Goal: Information Seeking & Learning: Check status

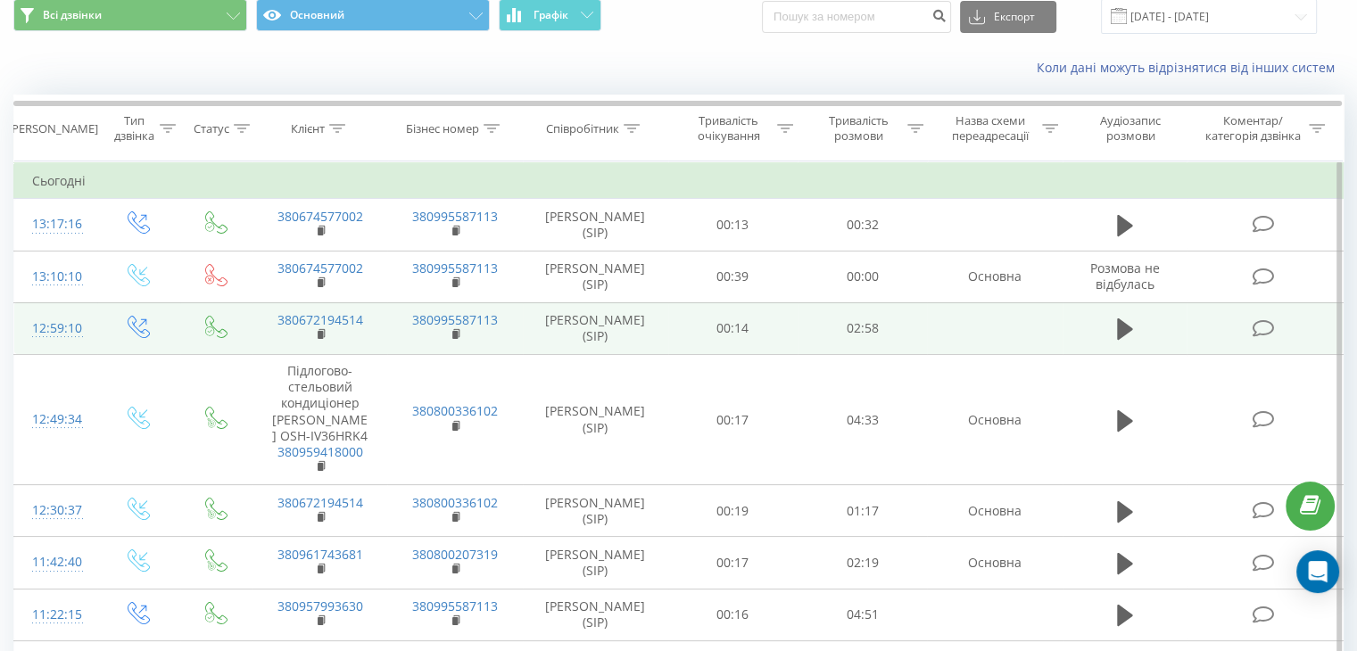
scroll to position [89, 0]
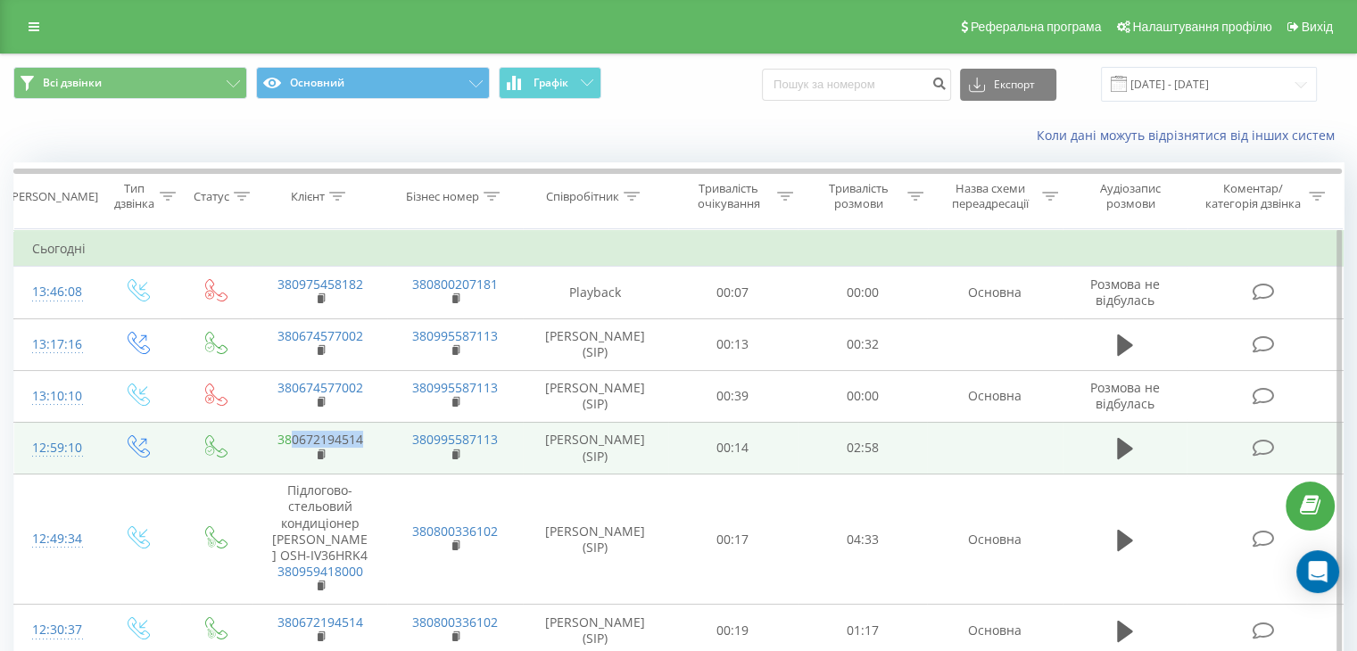
drag, startPoint x: 370, startPoint y: 437, endPoint x: 290, endPoint y: 439, distance: 80.3
click at [290, 439] on td "380672194514" at bounding box center [320, 448] width 135 height 52
copy link "0672194514"
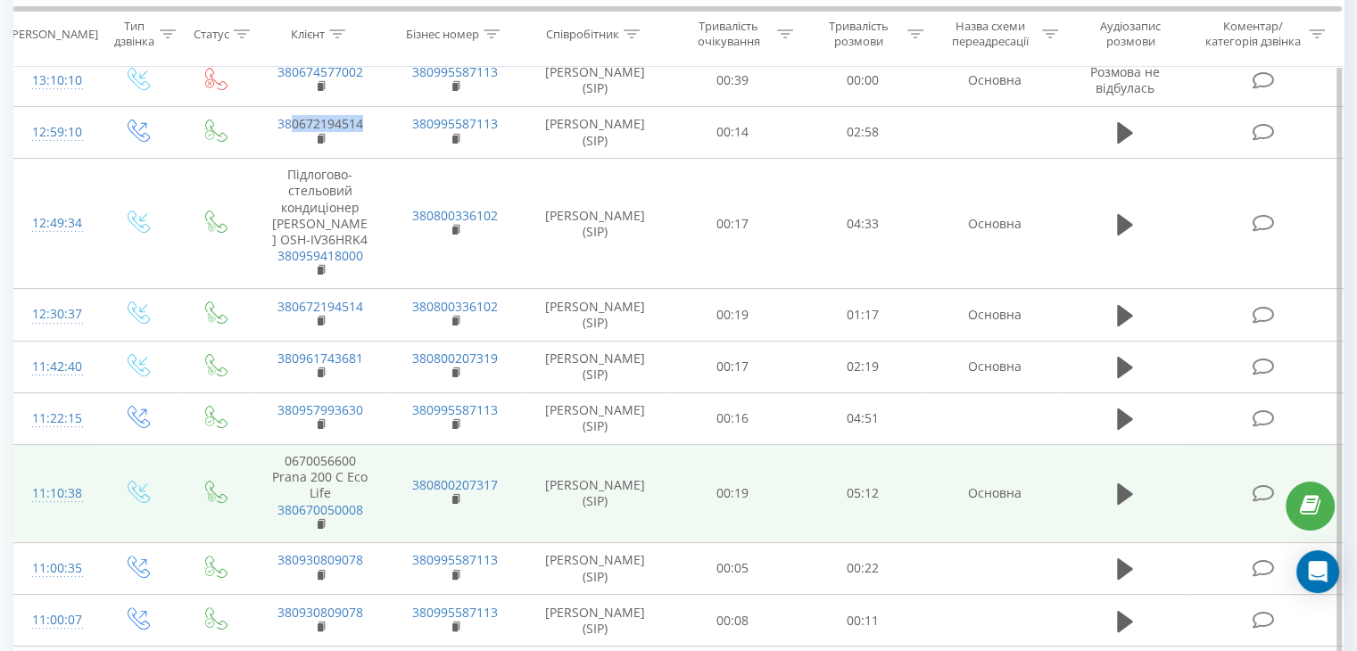
scroll to position [357, 0]
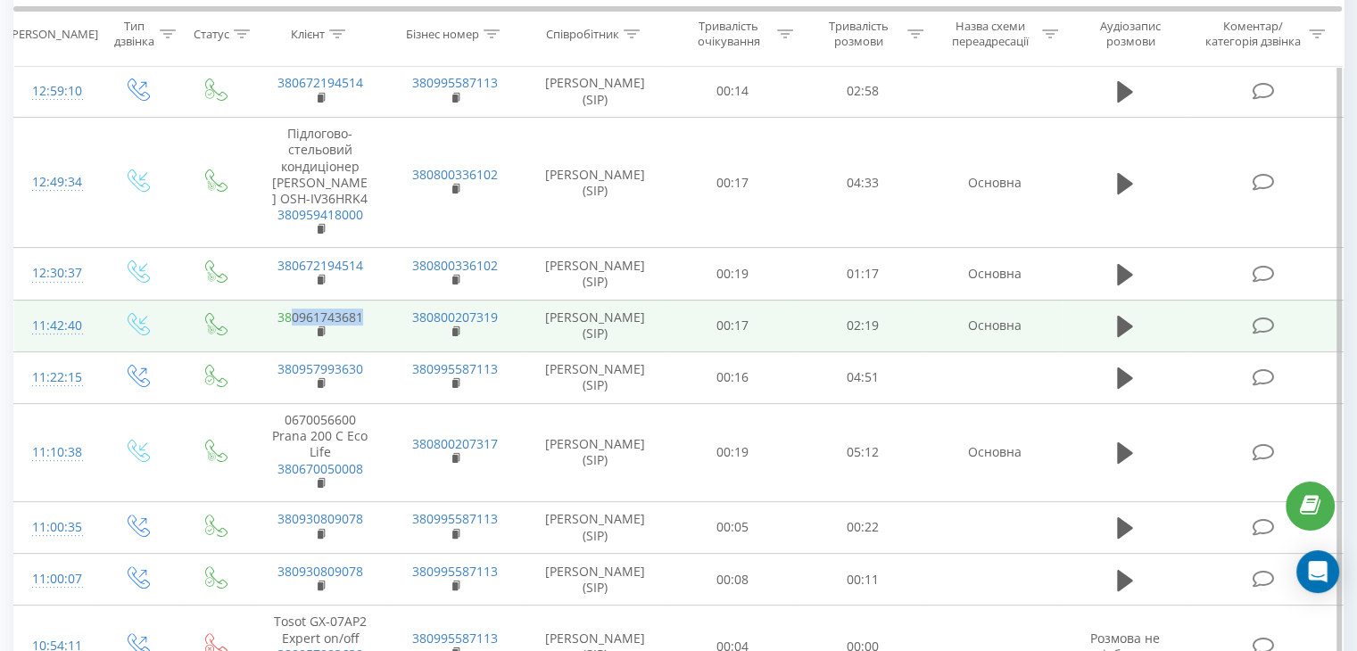
drag, startPoint x: 366, startPoint y: 313, endPoint x: 293, endPoint y: 315, distance: 73.2
click at [293, 315] on td "380961743681" at bounding box center [320, 326] width 135 height 52
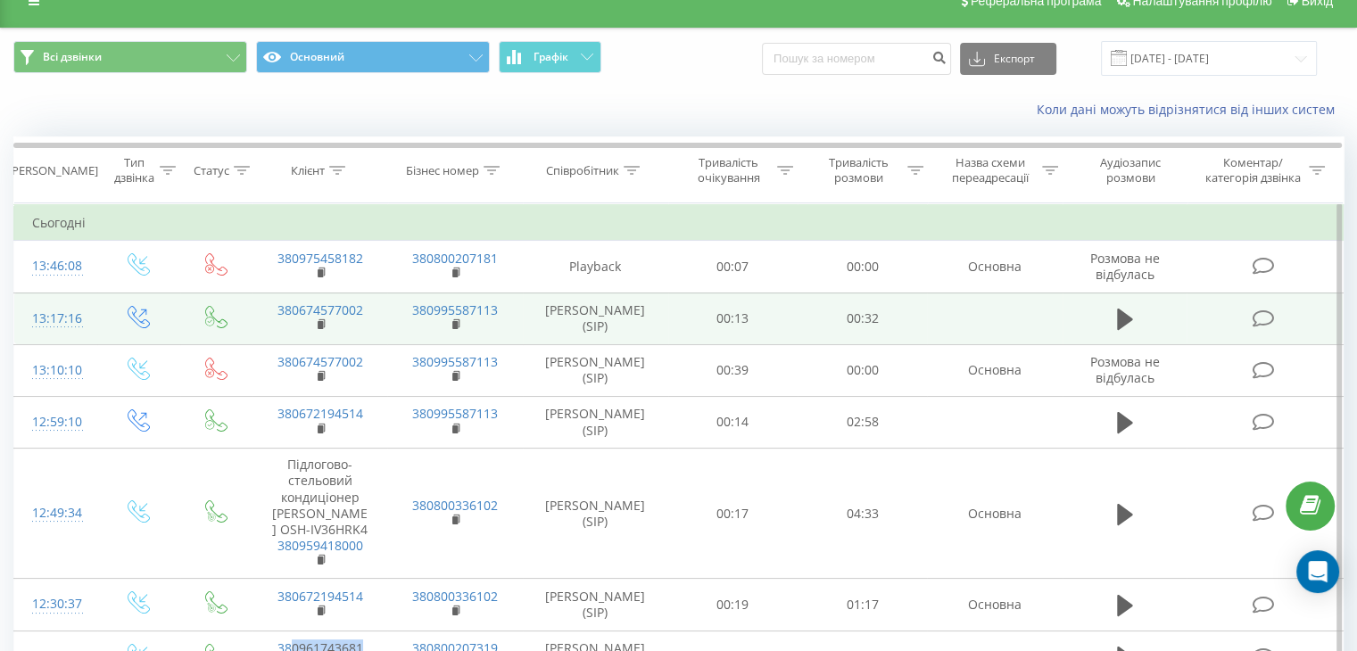
scroll to position [0, 0]
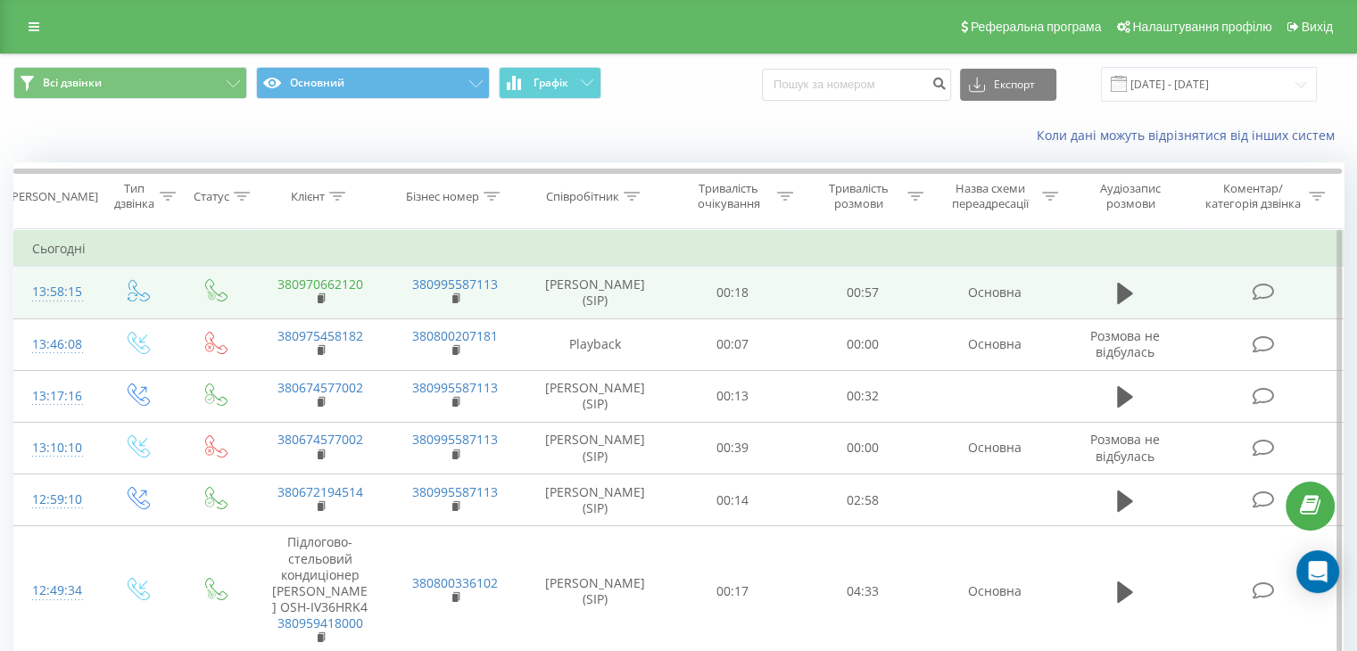
click at [319, 278] on link "380970662120" at bounding box center [321, 284] width 86 height 17
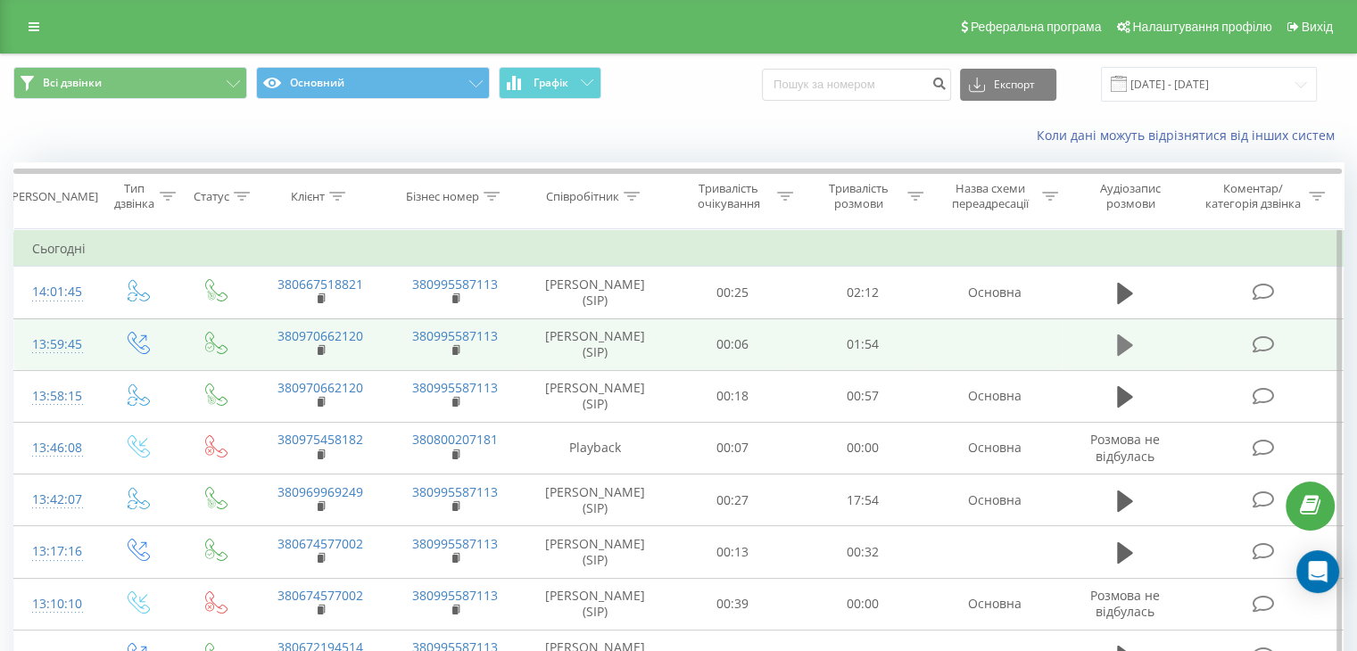
click at [1122, 344] on icon at bounding box center [1125, 345] width 16 height 21
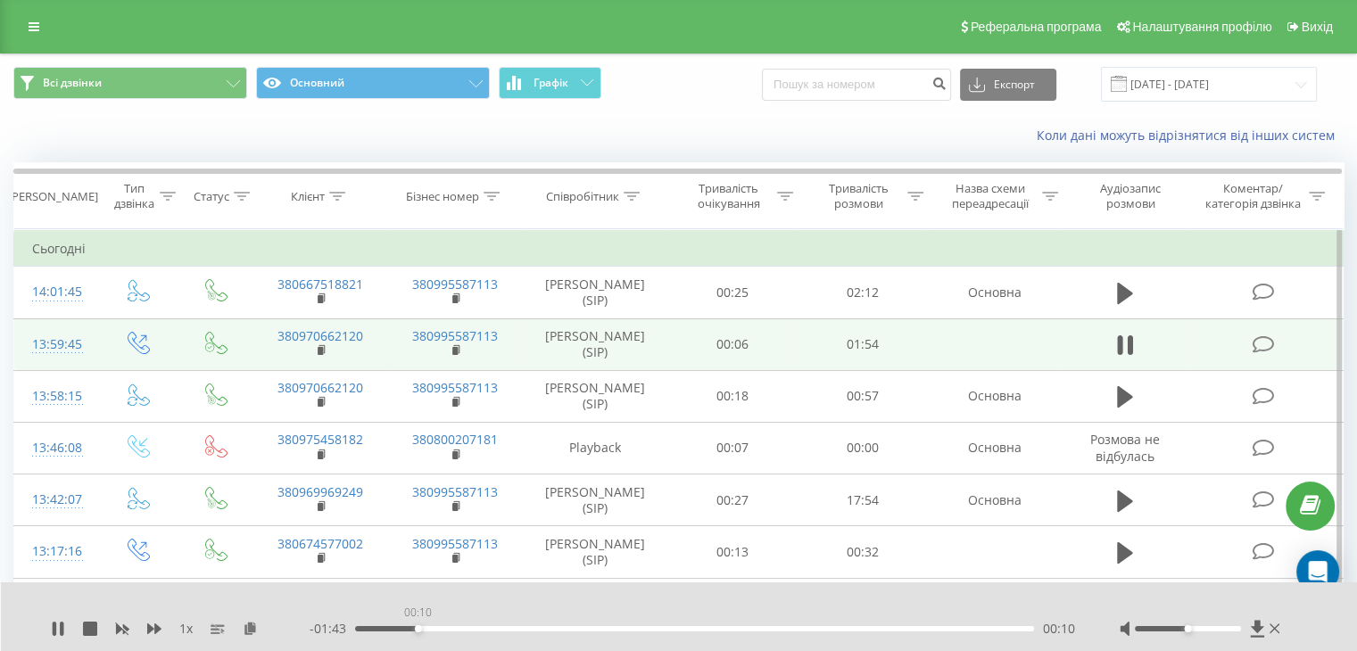
click at [418, 629] on div "00:10" at bounding box center [694, 628] width 679 height 5
click at [440, 629] on div "00:14" at bounding box center [440, 629] width 7 height 7
click at [518, 629] on div "00:27" at bounding box center [518, 629] width 7 height 7
click at [55, 629] on icon at bounding box center [55, 629] width 4 height 14
click at [1272, 630] on icon at bounding box center [1275, 629] width 11 height 10
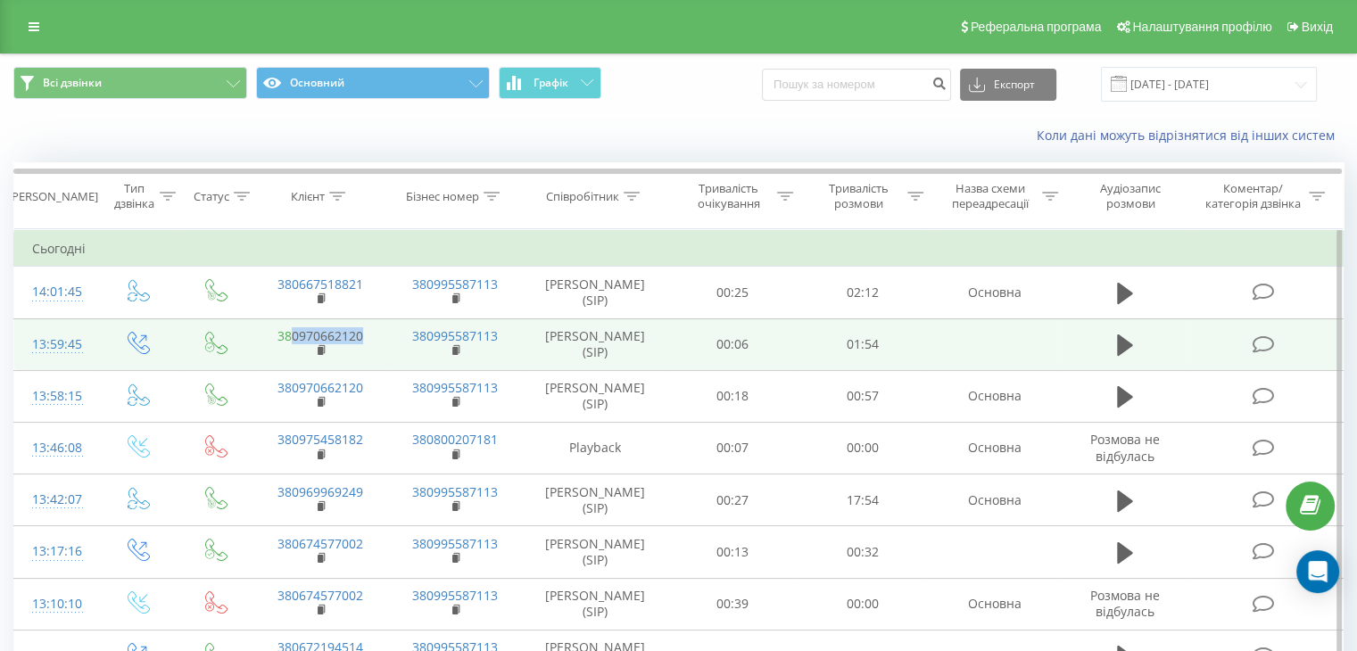
drag, startPoint x: 369, startPoint y: 332, endPoint x: 291, endPoint y: 335, distance: 77.7
click at [291, 335] on td "380970662120" at bounding box center [320, 345] width 135 height 52
copy link "0970662120"
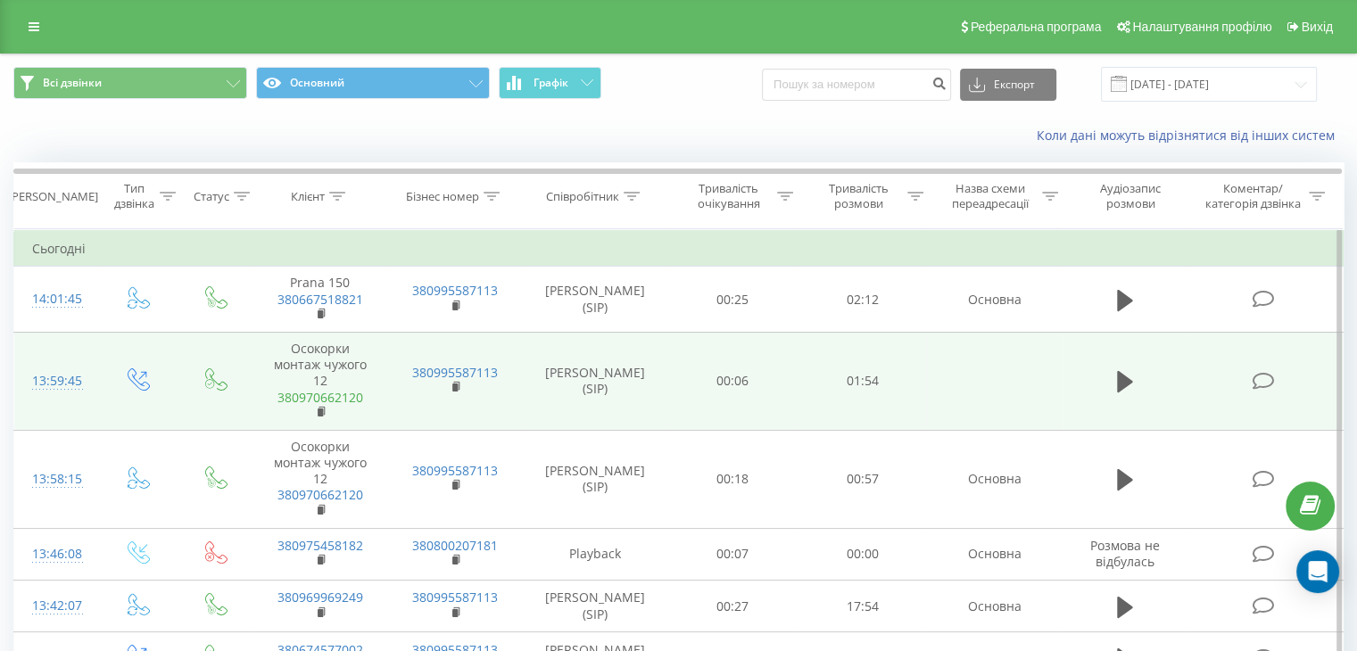
click at [333, 400] on link "380970662120" at bounding box center [321, 397] width 86 height 17
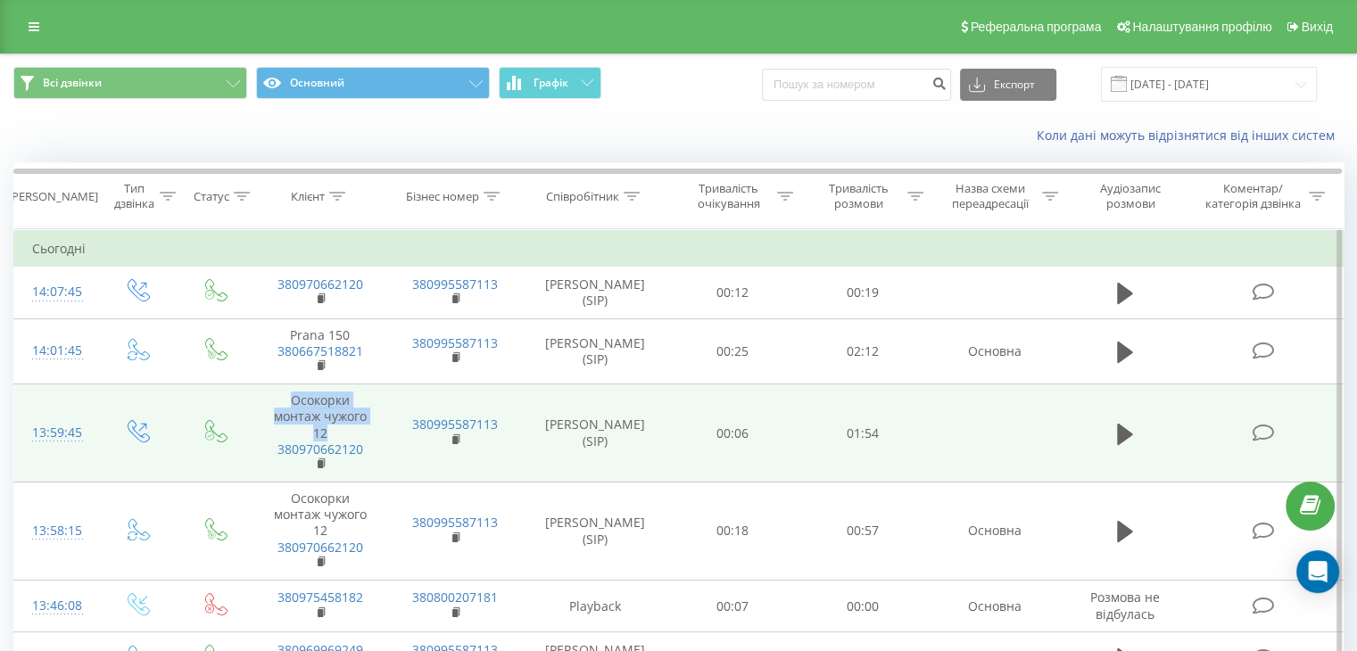
drag, startPoint x: 343, startPoint y: 434, endPoint x: 272, endPoint y: 407, distance: 75.4
click at [272, 407] on td "Осокорки монтаж чужого 12 380970662120" at bounding box center [320, 434] width 135 height 98
copy td "Осокорки монтаж чужого 12"
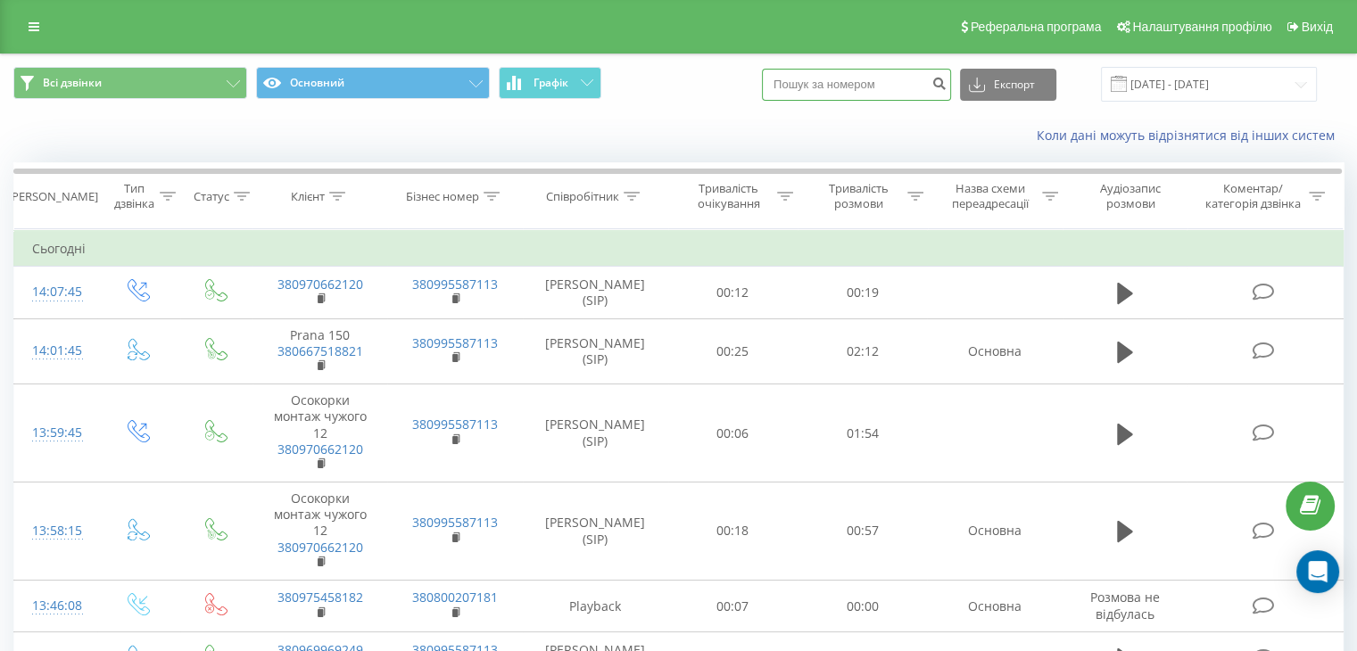
click at [821, 85] on input at bounding box center [856, 85] width 189 height 32
paste input "0502215544"
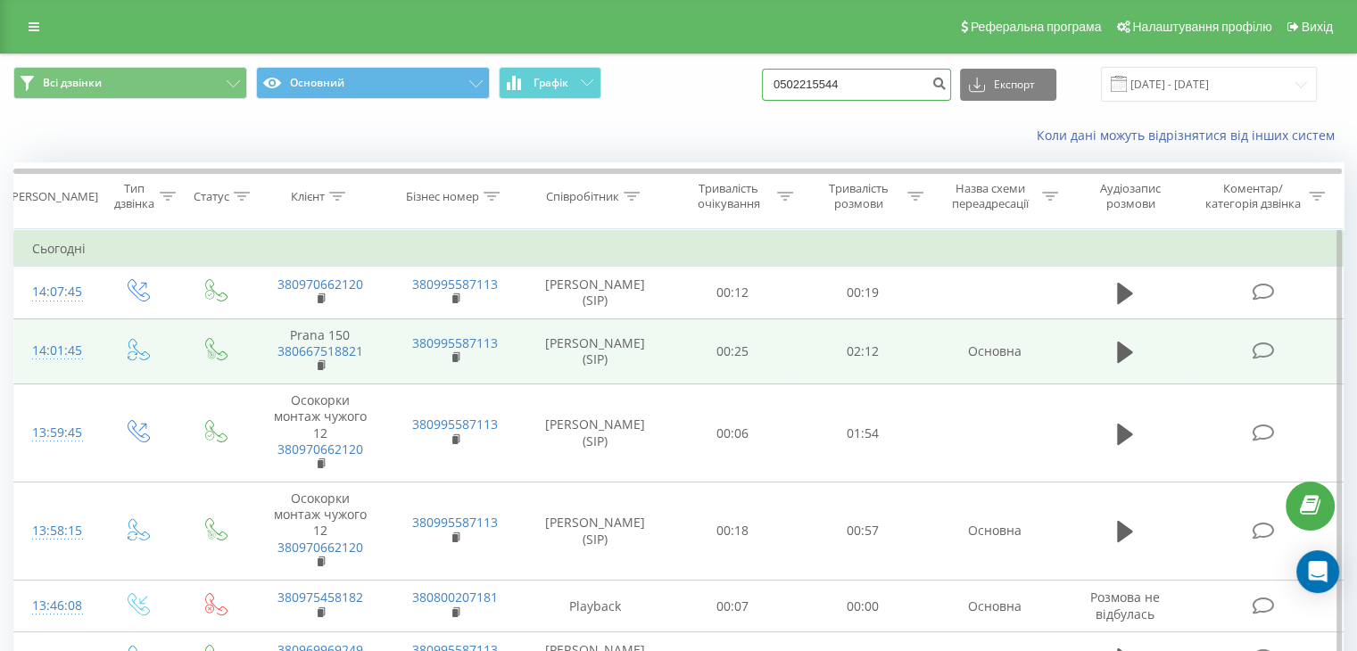
type input "0502215544"
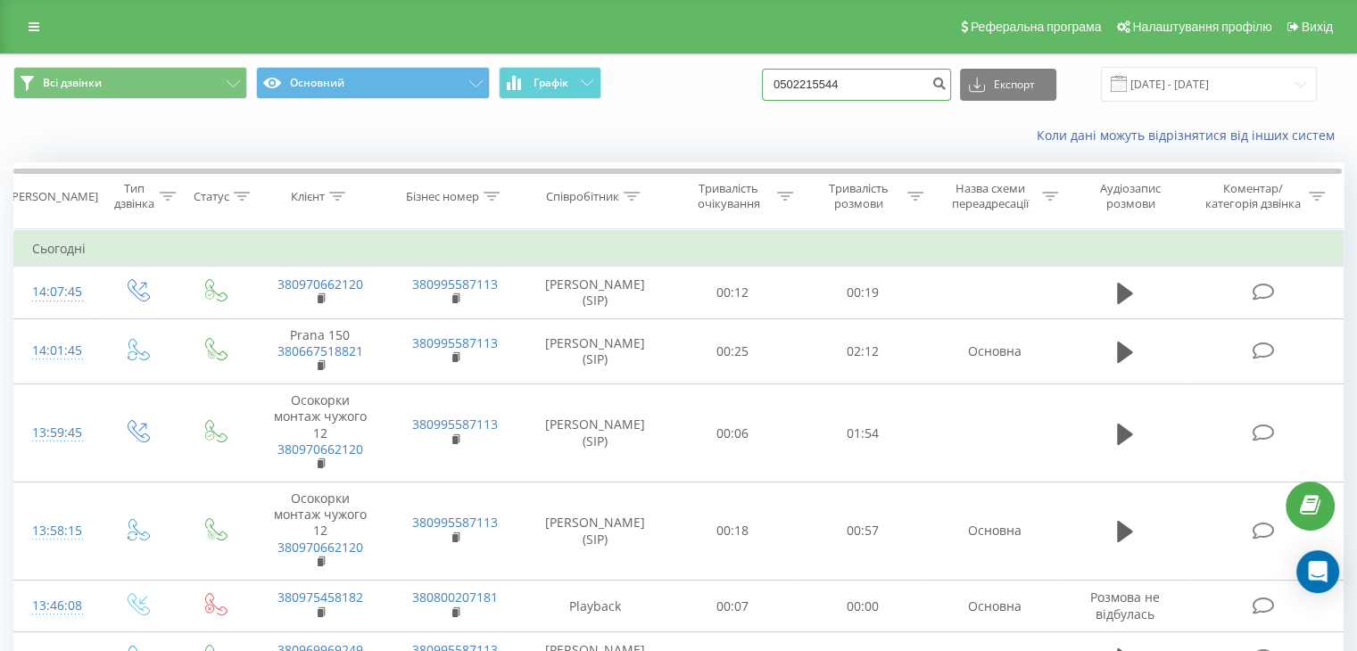
click at [899, 89] on input "0502215544" at bounding box center [856, 85] width 189 height 32
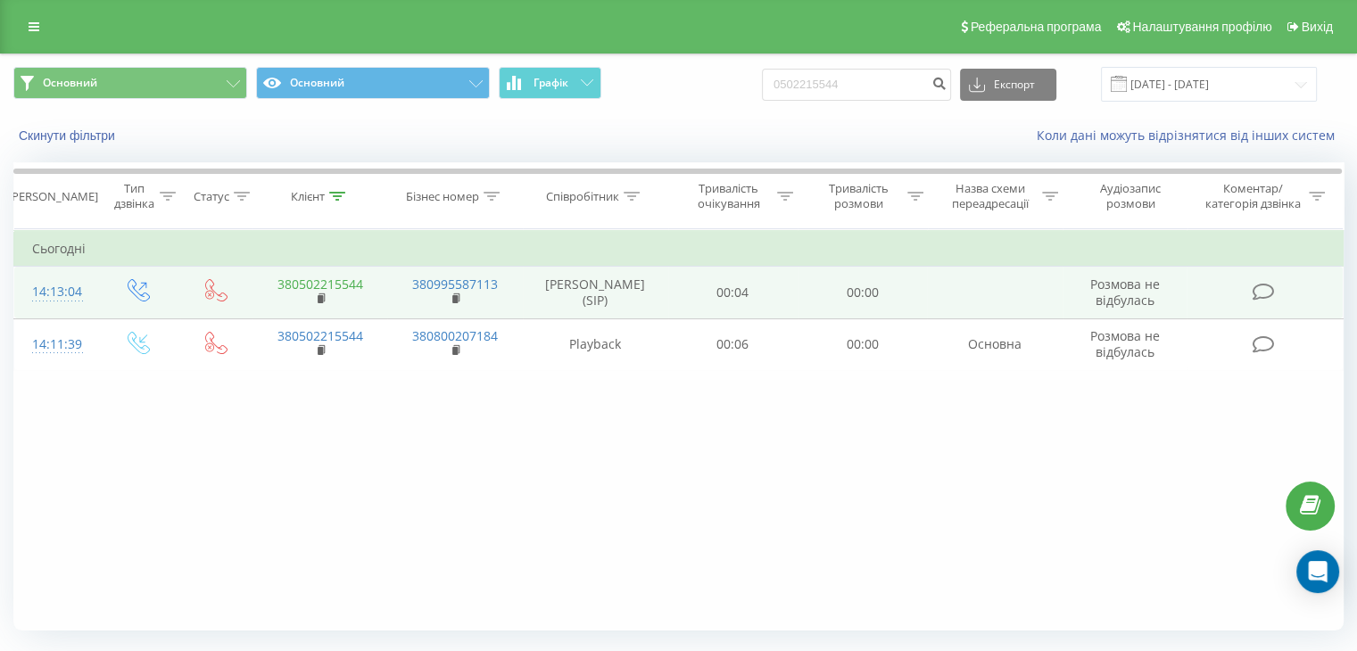
click at [331, 279] on link "380502215544" at bounding box center [321, 284] width 86 height 17
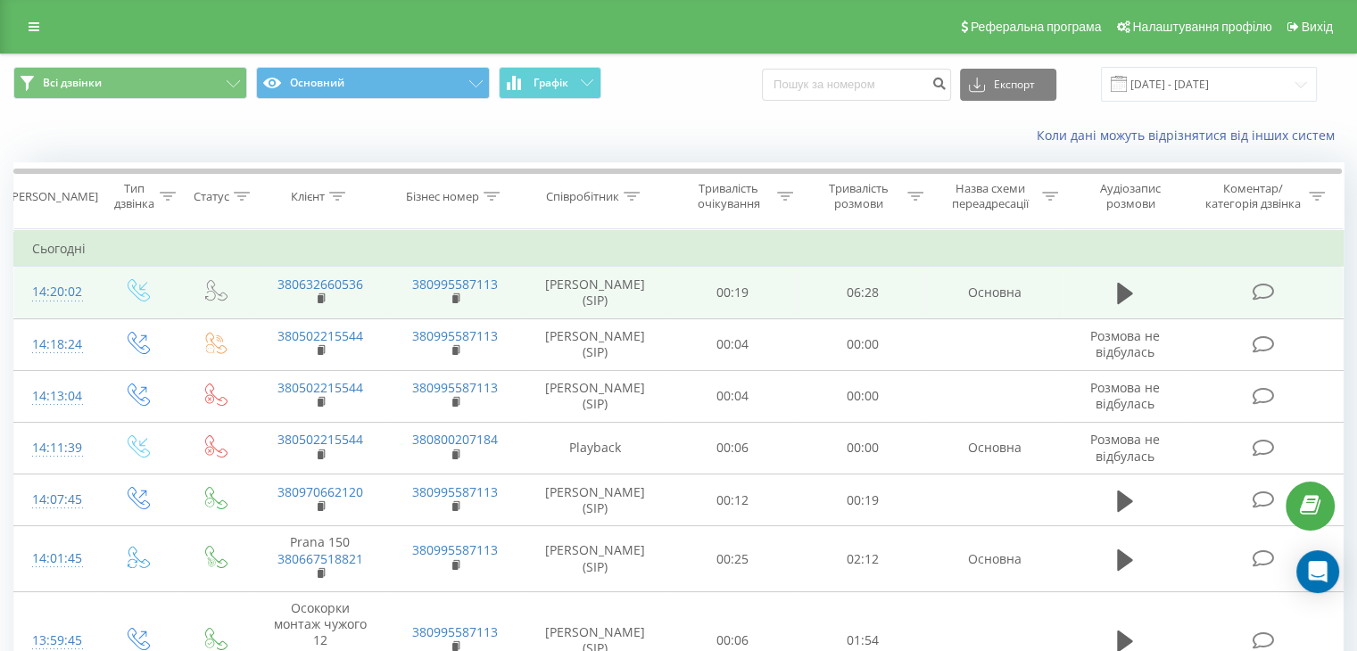
click at [65, 290] on div "14:20:02" at bounding box center [55, 292] width 47 height 35
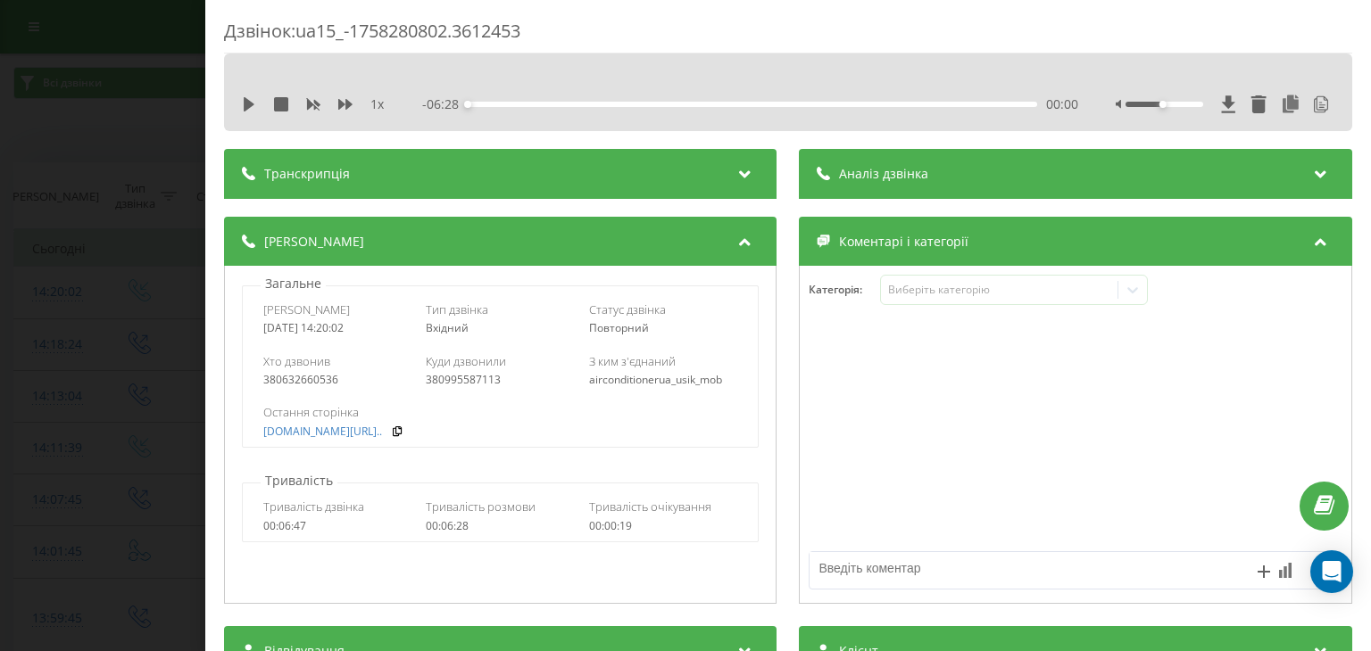
click at [978, 188] on div "Аналіз дзвінка" at bounding box center [1076, 174] width 552 height 50
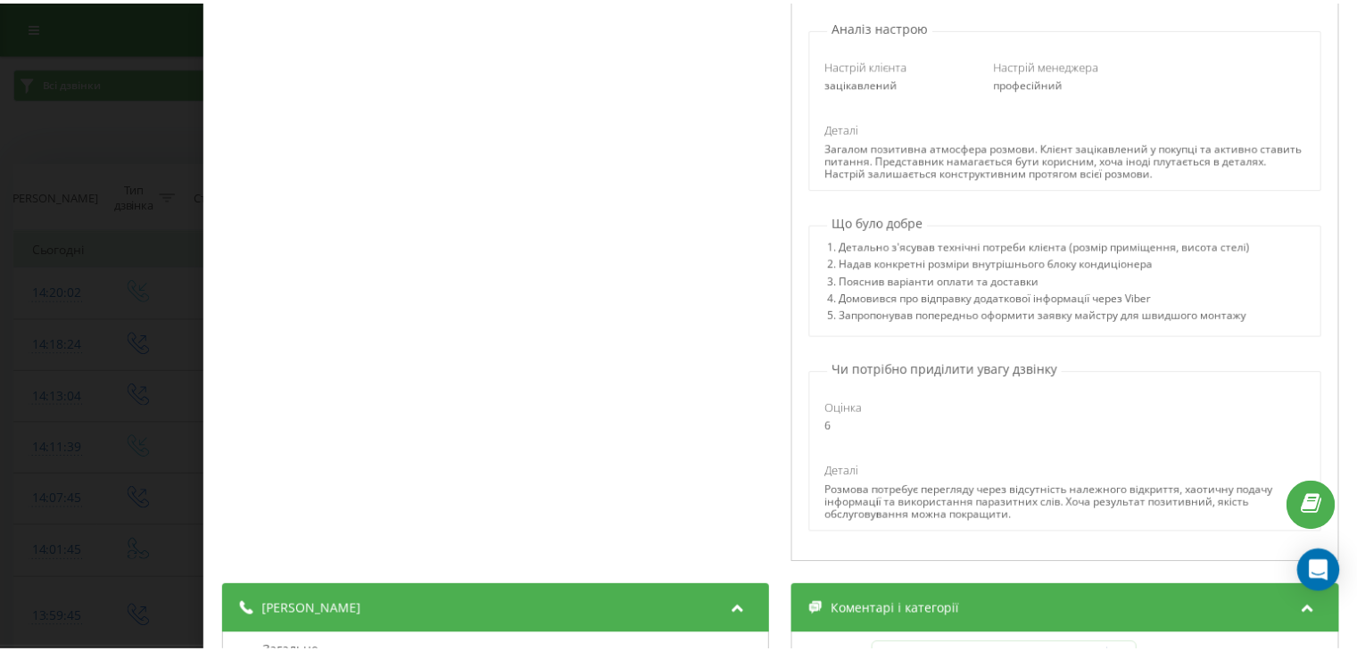
scroll to position [446, 0]
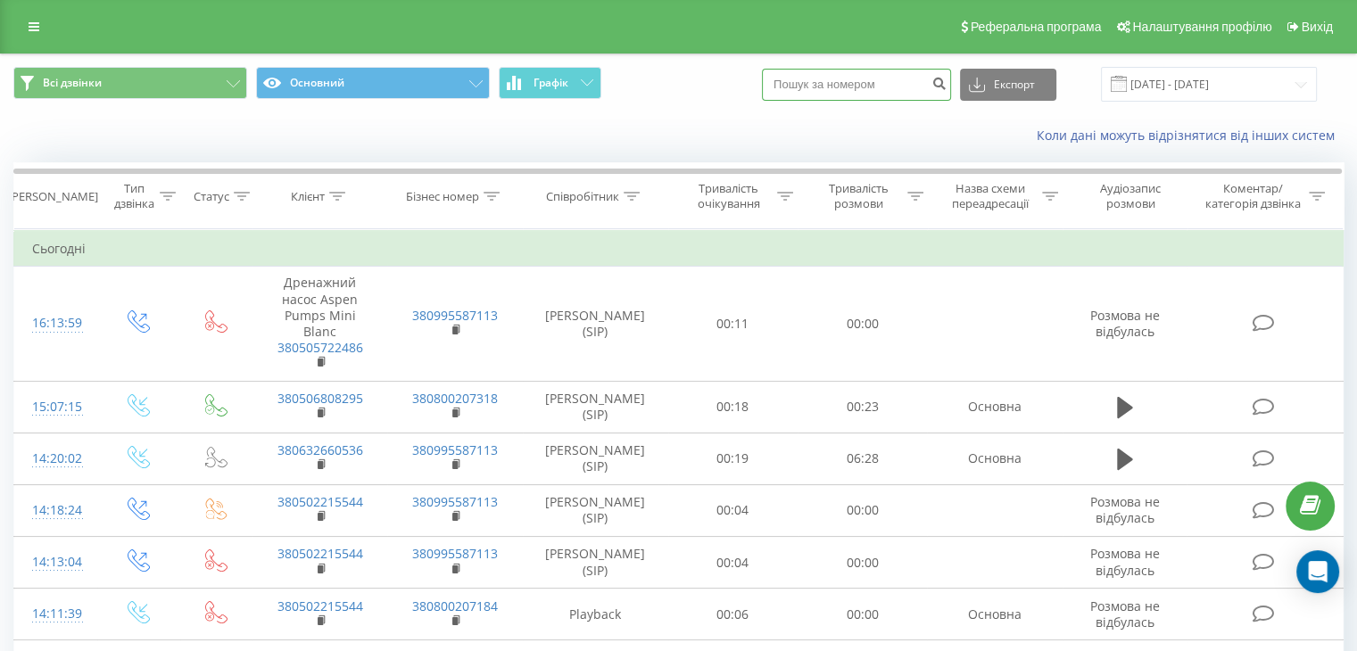
click at [865, 82] on input at bounding box center [856, 85] width 189 height 32
paste input "0984558792"
type input "0984558792"
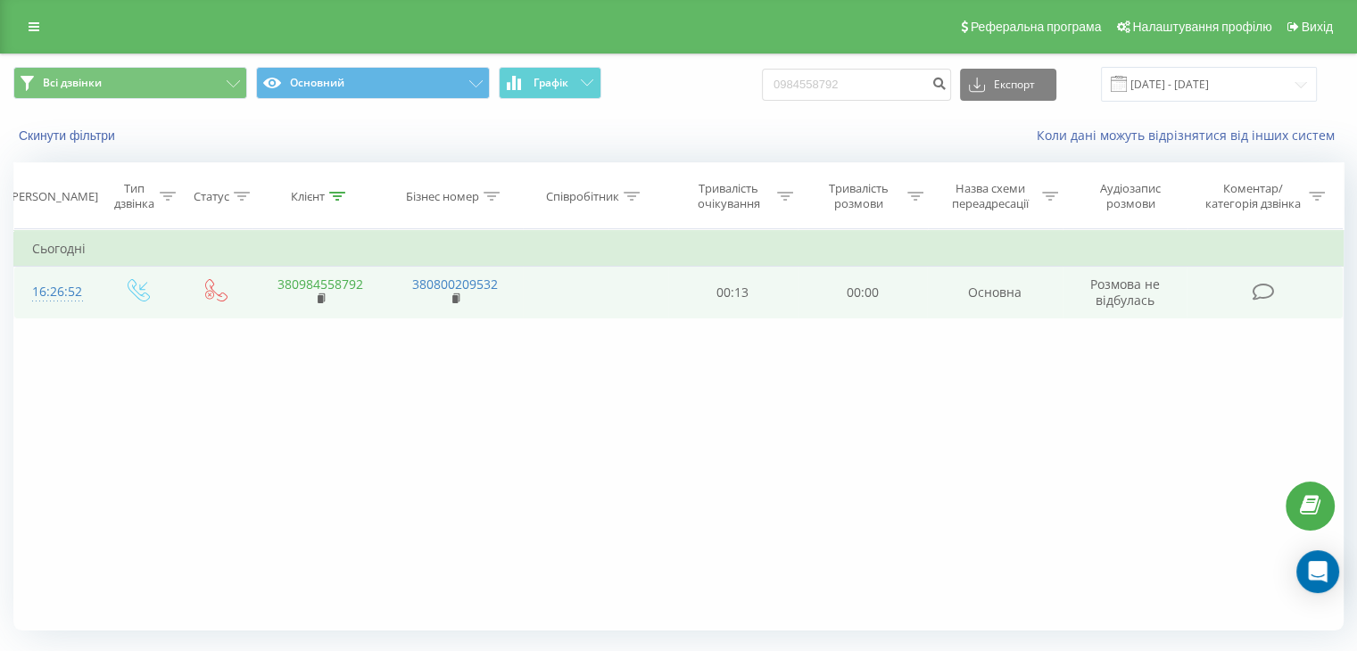
click at [299, 281] on link "380984558792" at bounding box center [321, 284] width 86 height 17
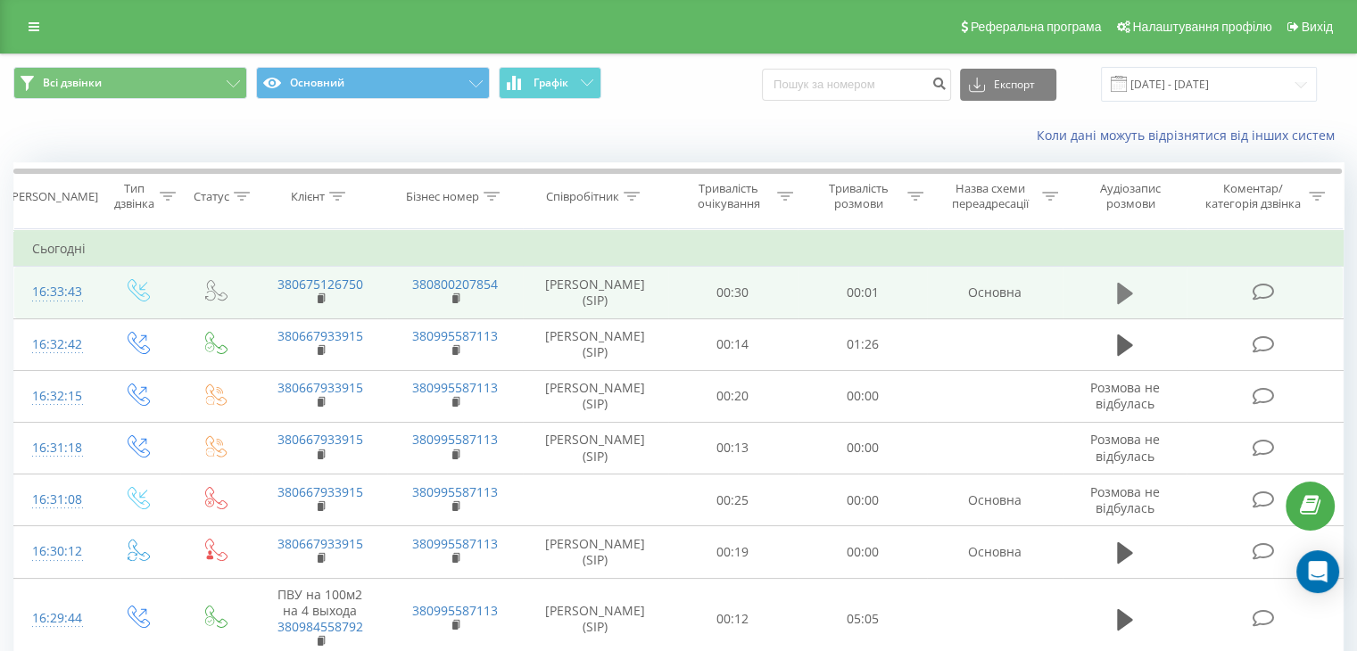
click at [1127, 286] on icon at bounding box center [1125, 293] width 16 height 25
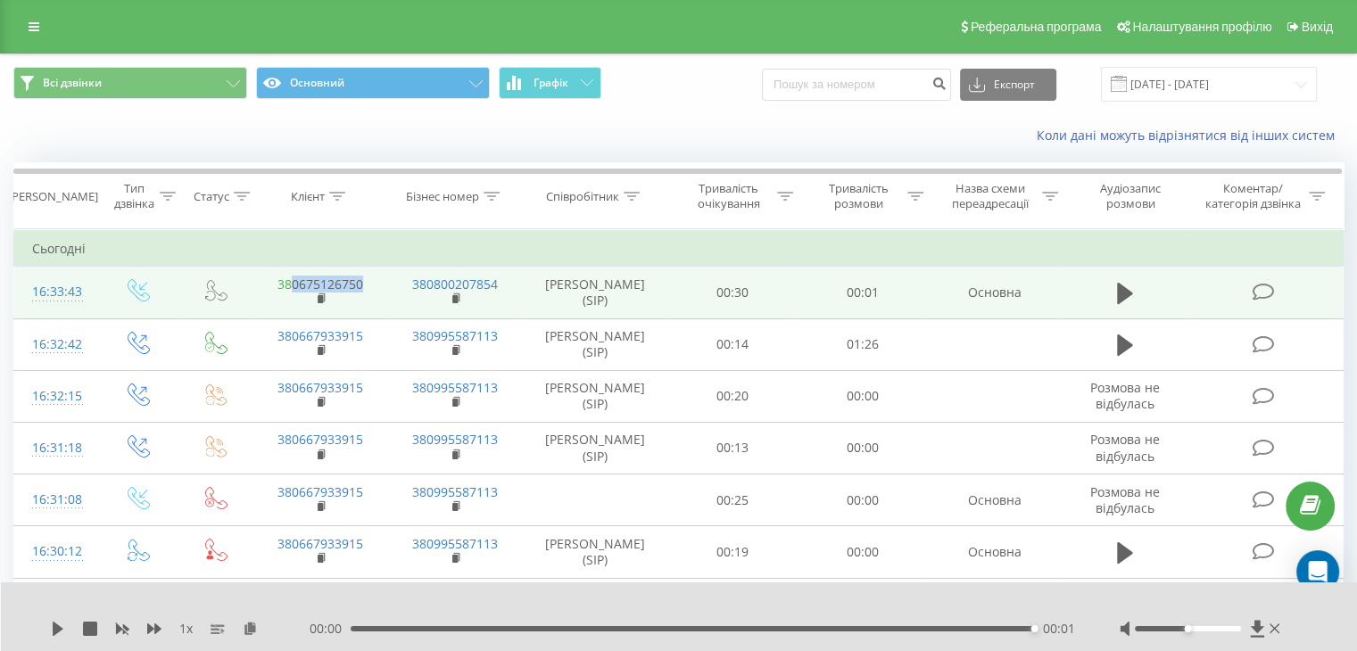
drag, startPoint x: 368, startPoint y: 285, endPoint x: 291, endPoint y: 290, distance: 76.9
click at [291, 290] on td "380675126750" at bounding box center [320, 293] width 135 height 52
copy link "0675126750"
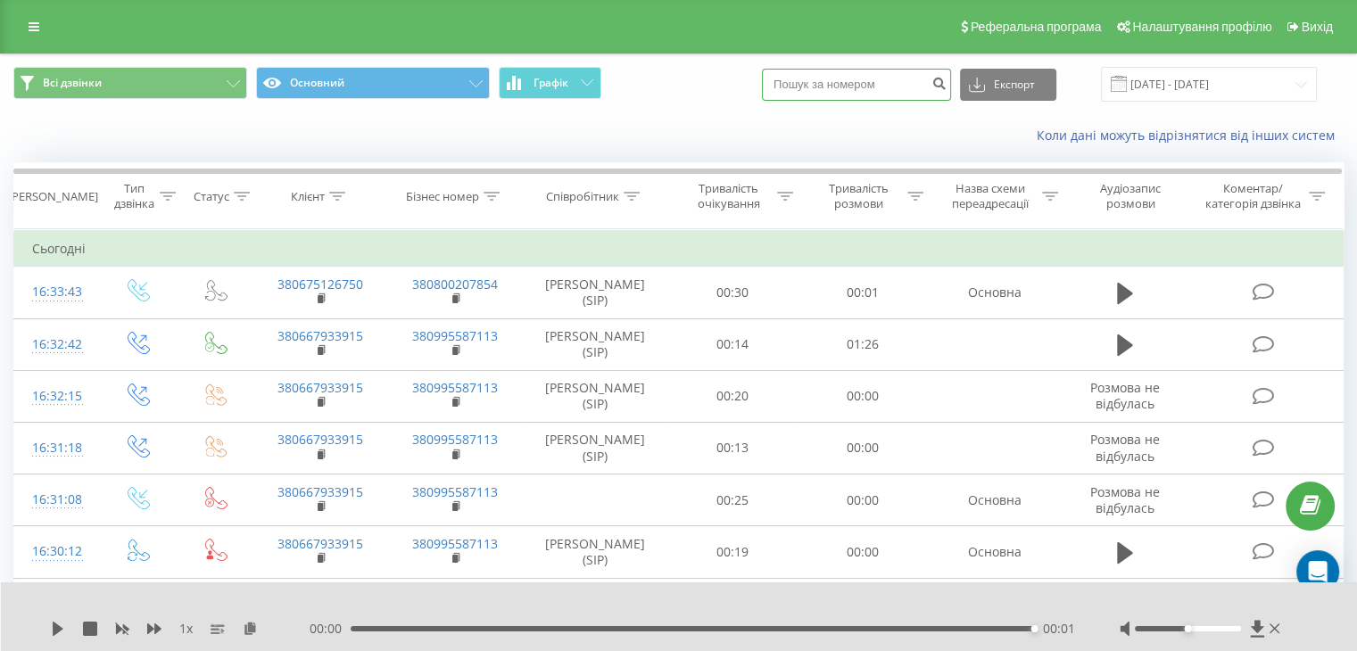
click at [859, 90] on input at bounding box center [856, 85] width 189 height 32
paste input "0675126750"
type input "0675126750"
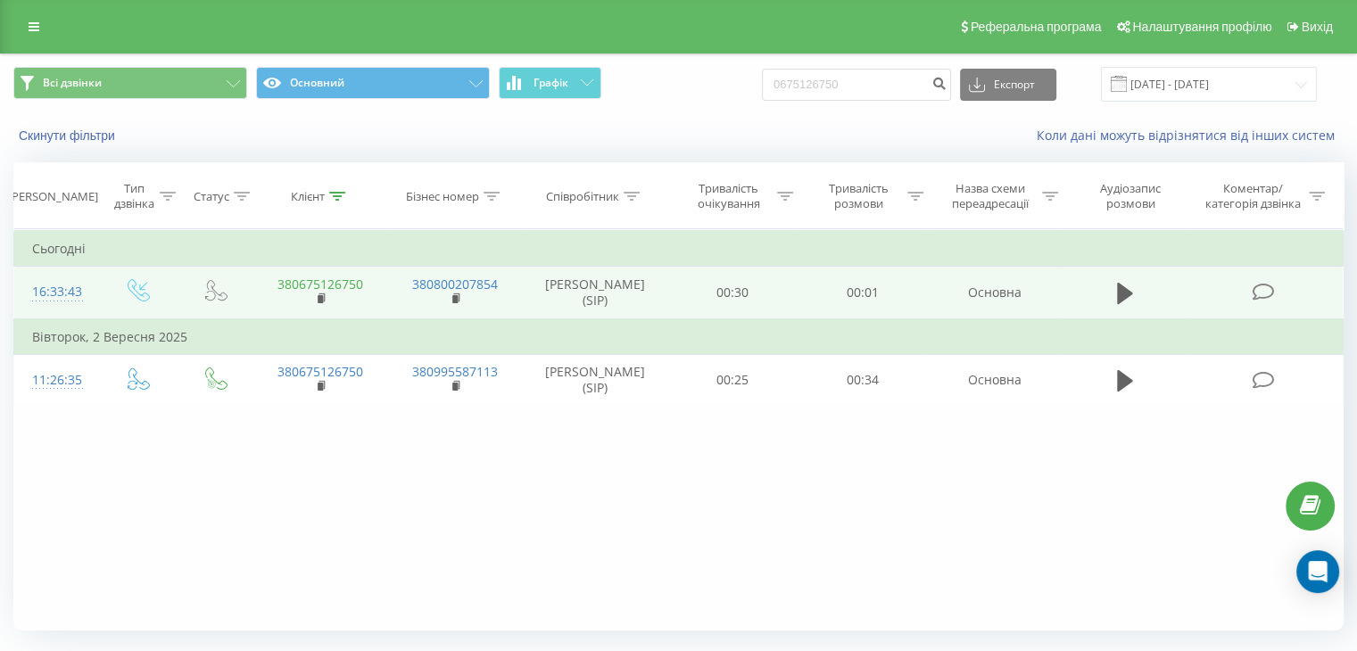
click at [334, 283] on link "380675126750" at bounding box center [321, 284] width 86 height 17
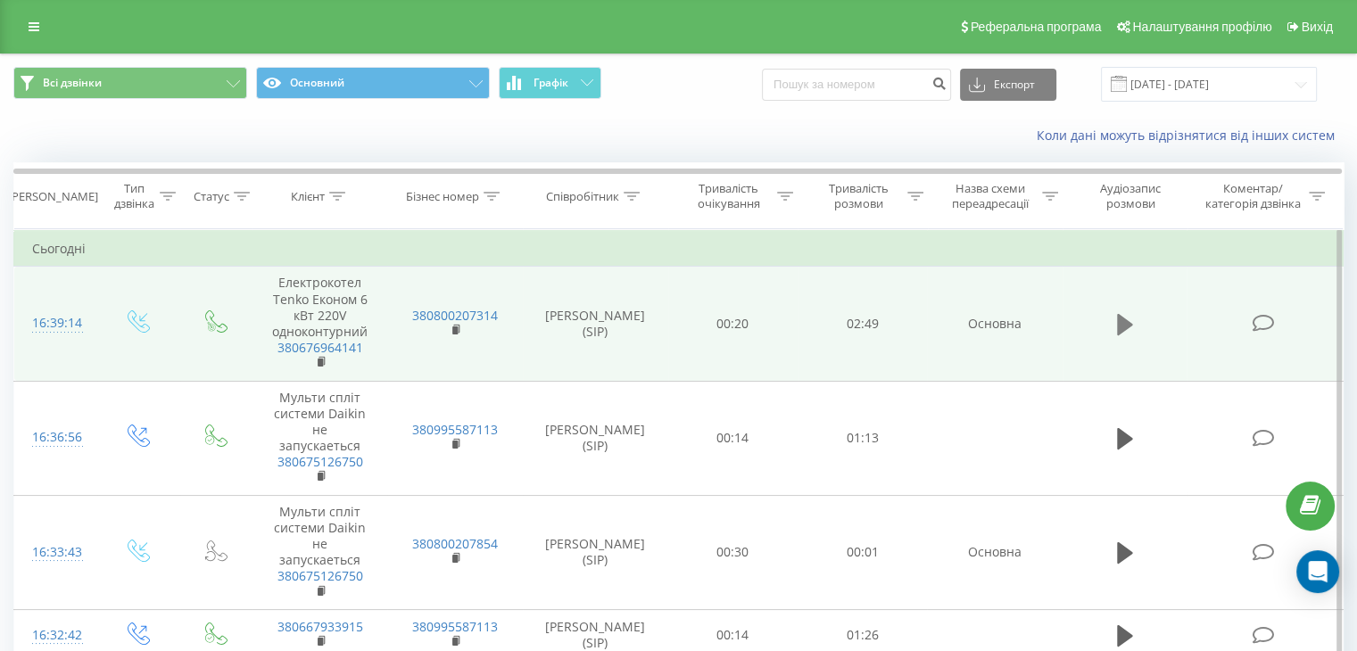
click at [1123, 327] on icon at bounding box center [1125, 324] width 16 height 21
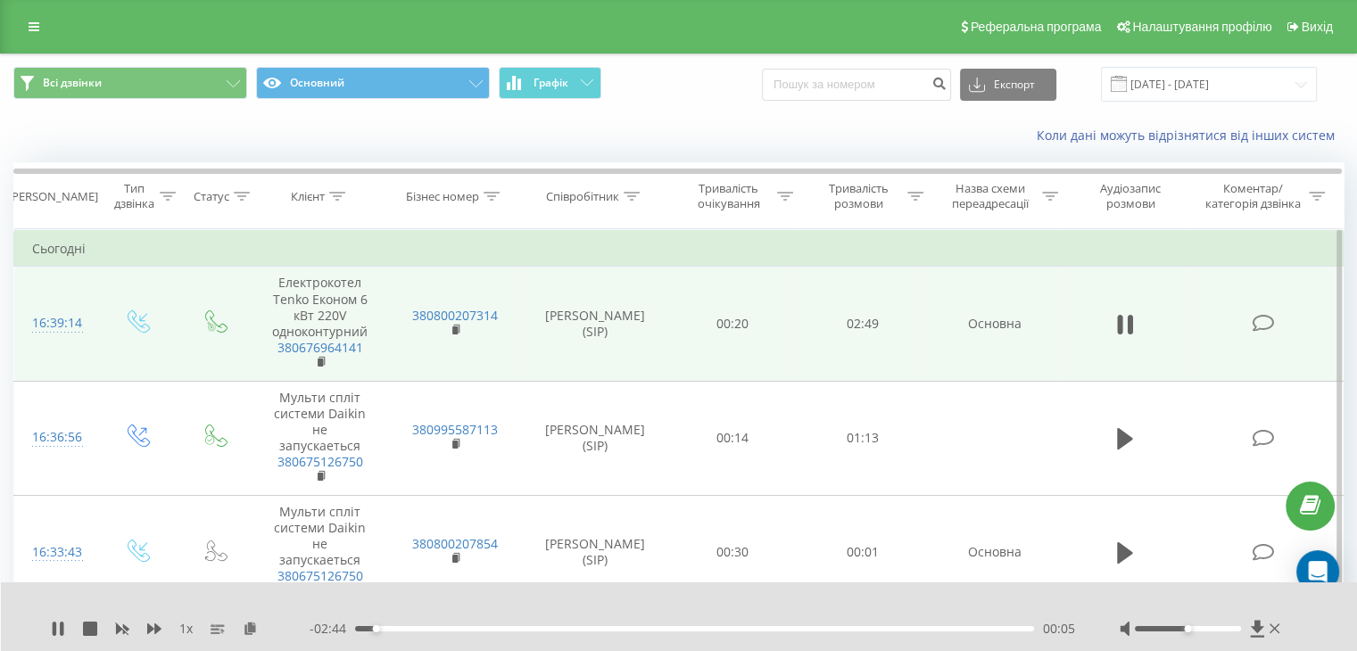
click at [692, 631] on div "00:05" at bounding box center [694, 628] width 679 height 5
click at [803, 633] on div "- 01:23 01:26 01:26" at bounding box center [693, 629] width 766 height 18
click at [795, 626] on div "00:00" at bounding box center [694, 628] width 679 height 5
click at [843, 628] on div "02:02" at bounding box center [694, 628] width 679 height 5
click at [889, 633] on div "- 00:44 02:05 02:05" at bounding box center [693, 629] width 766 height 18
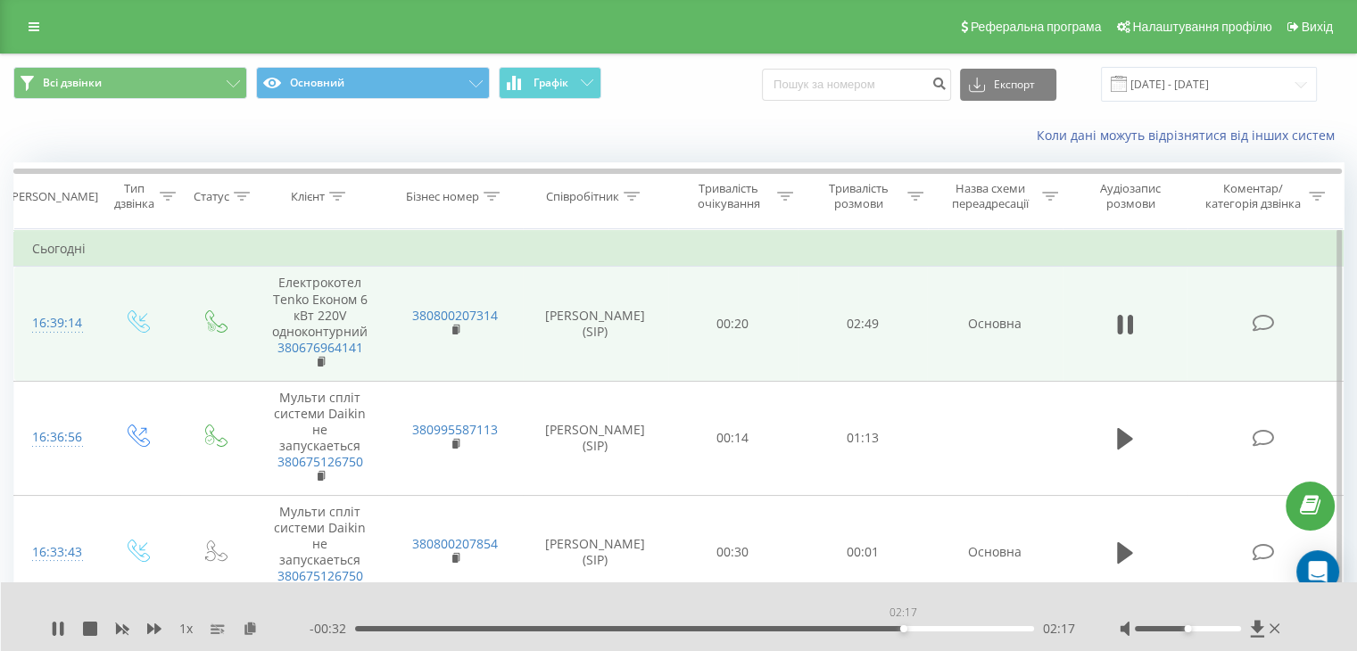
click at [903, 629] on div "02:17" at bounding box center [694, 628] width 679 height 5
click at [932, 629] on div "02:24" at bounding box center [694, 628] width 679 height 5
click at [956, 628] on div "02:30" at bounding box center [694, 628] width 679 height 5
click at [971, 629] on div "02:34" at bounding box center [694, 628] width 679 height 5
click at [891, 631] on div "02:14" at bounding box center [694, 628] width 679 height 5
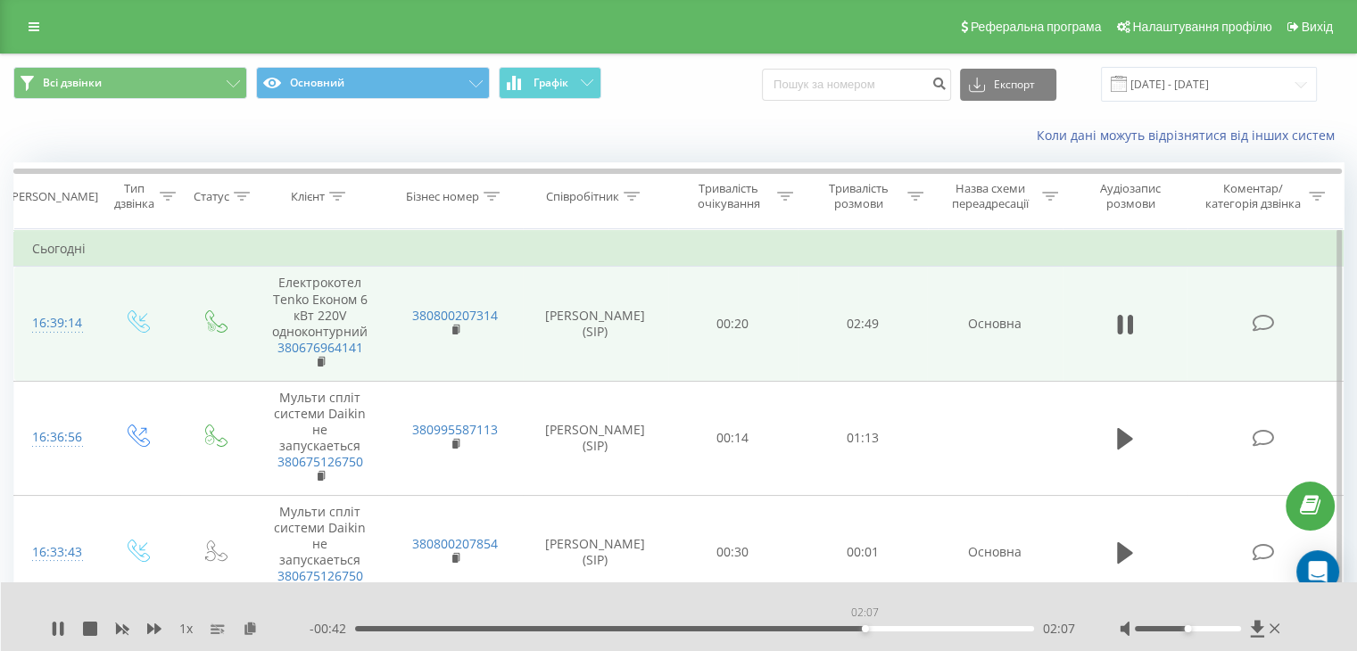
click at [865, 630] on div "02:07" at bounding box center [694, 628] width 679 height 5
click at [821, 627] on div "01:56" at bounding box center [694, 628] width 679 height 5
click at [783, 629] on div "01:58" at bounding box center [694, 628] width 679 height 5
click at [771, 629] on div "01:44" at bounding box center [694, 628] width 679 height 5
click at [64, 626] on icon at bounding box center [58, 629] width 14 height 14
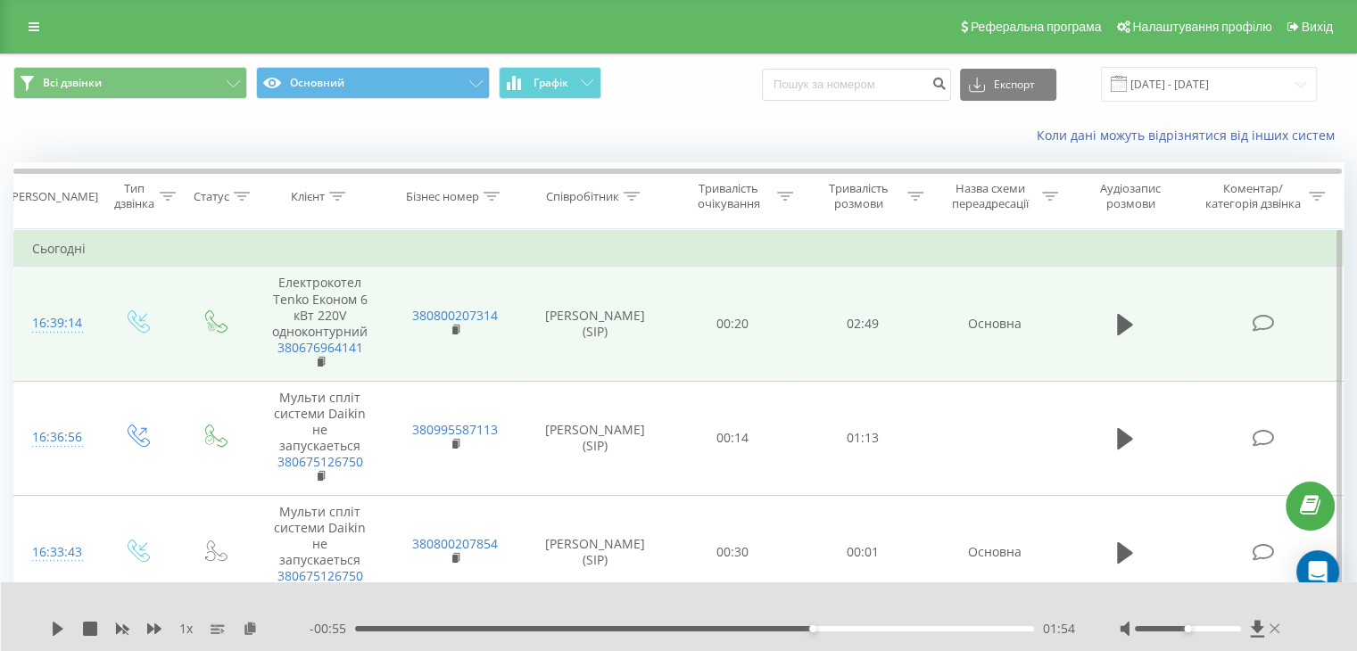
click at [1273, 624] on div at bounding box center [1202, 629] width 164 height 18
click at [1272, 629] on icon at bounding box center [1275, 629] width 11 height 14
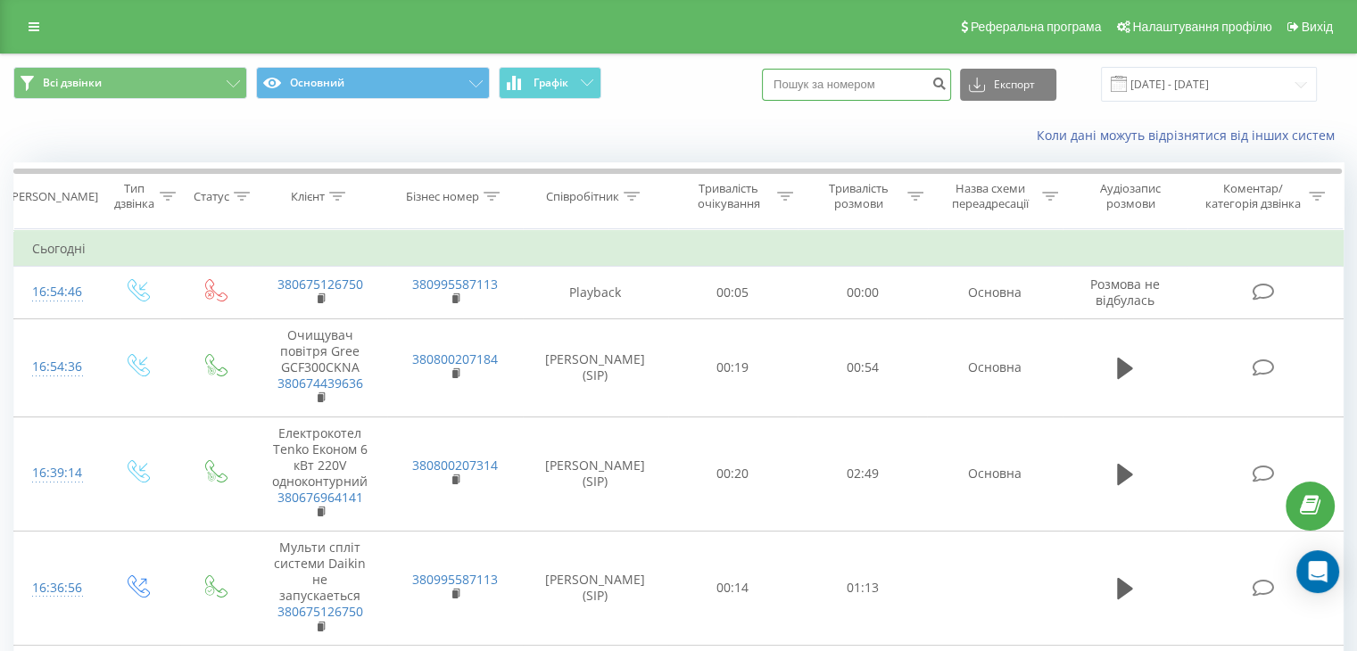
click at [824, 80] on input at bounding box center [856, 85] width 189 height 32
paste input "0675126750"
type input "0675126750"
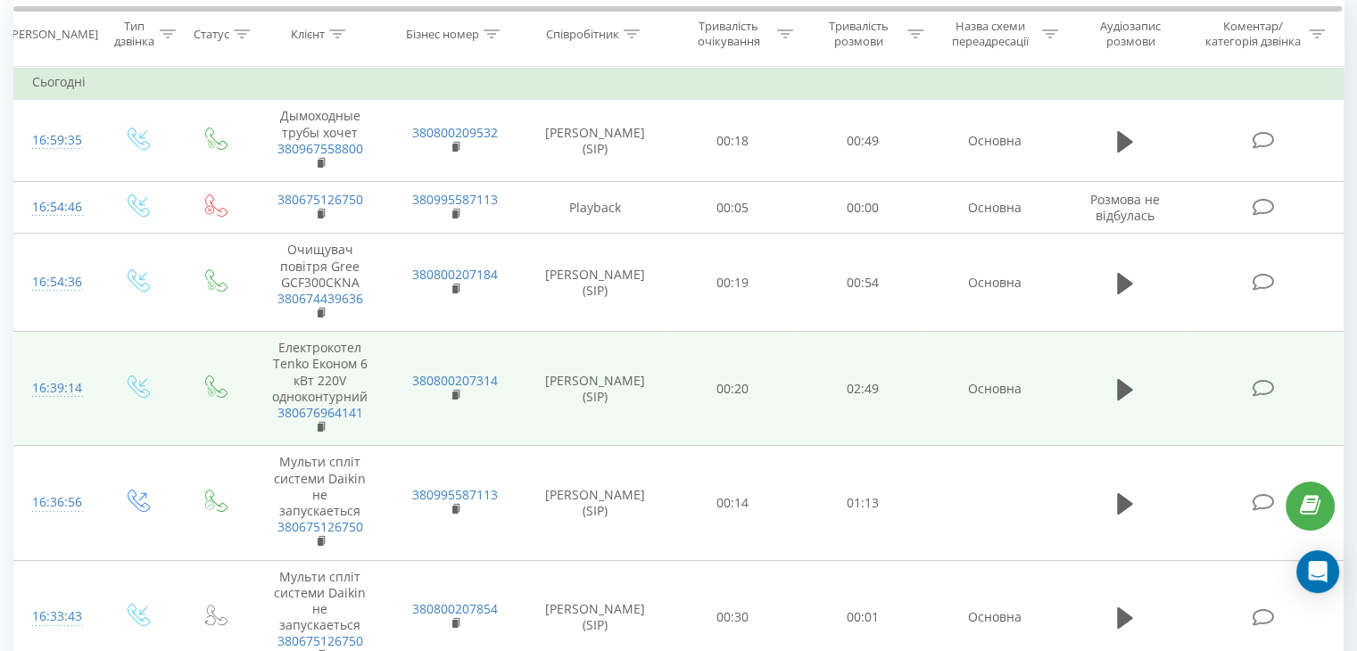
scroll to position [178, 0]
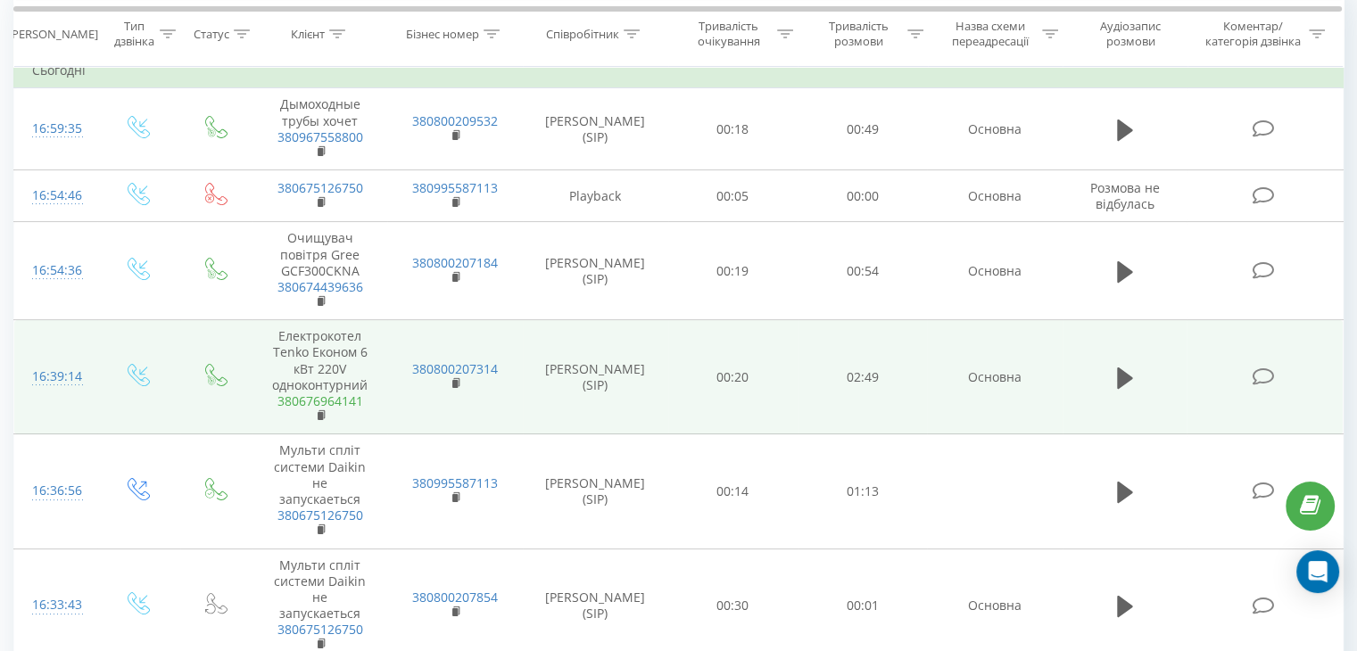
click at [314, 402] on link "380676964141" at bounding box center [321, 401] width 86 height 17
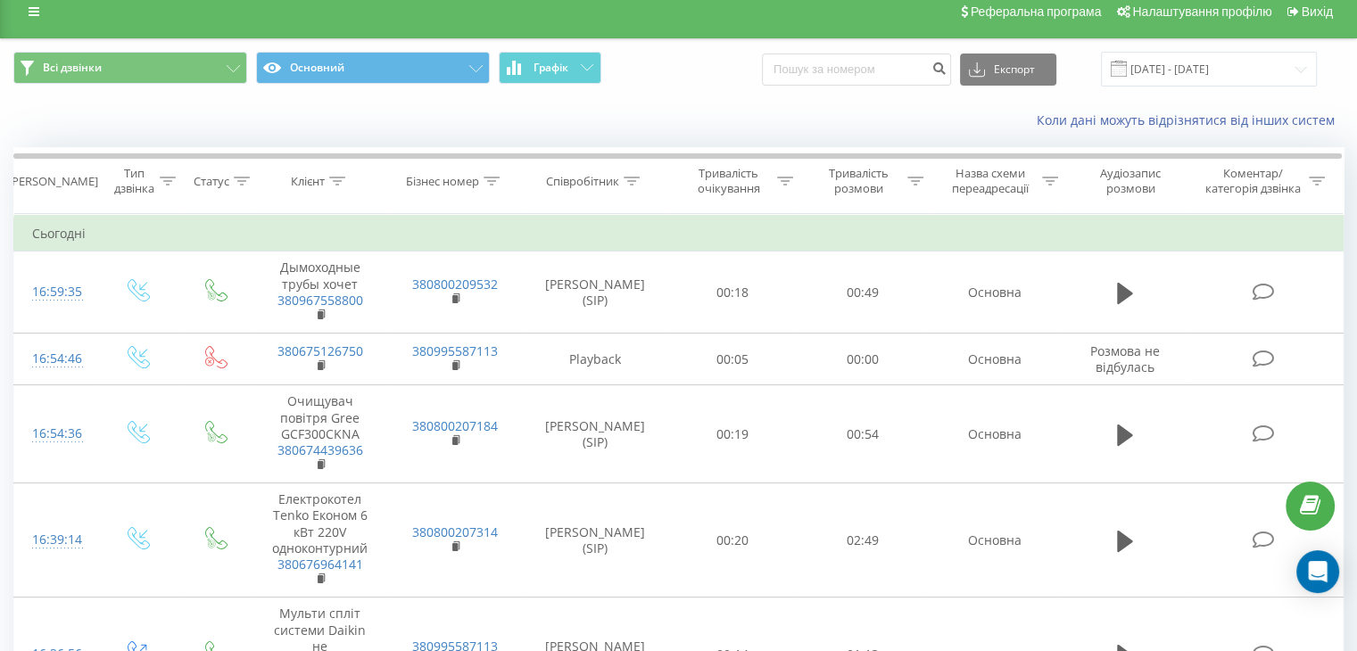
scroll to position [0, 0]
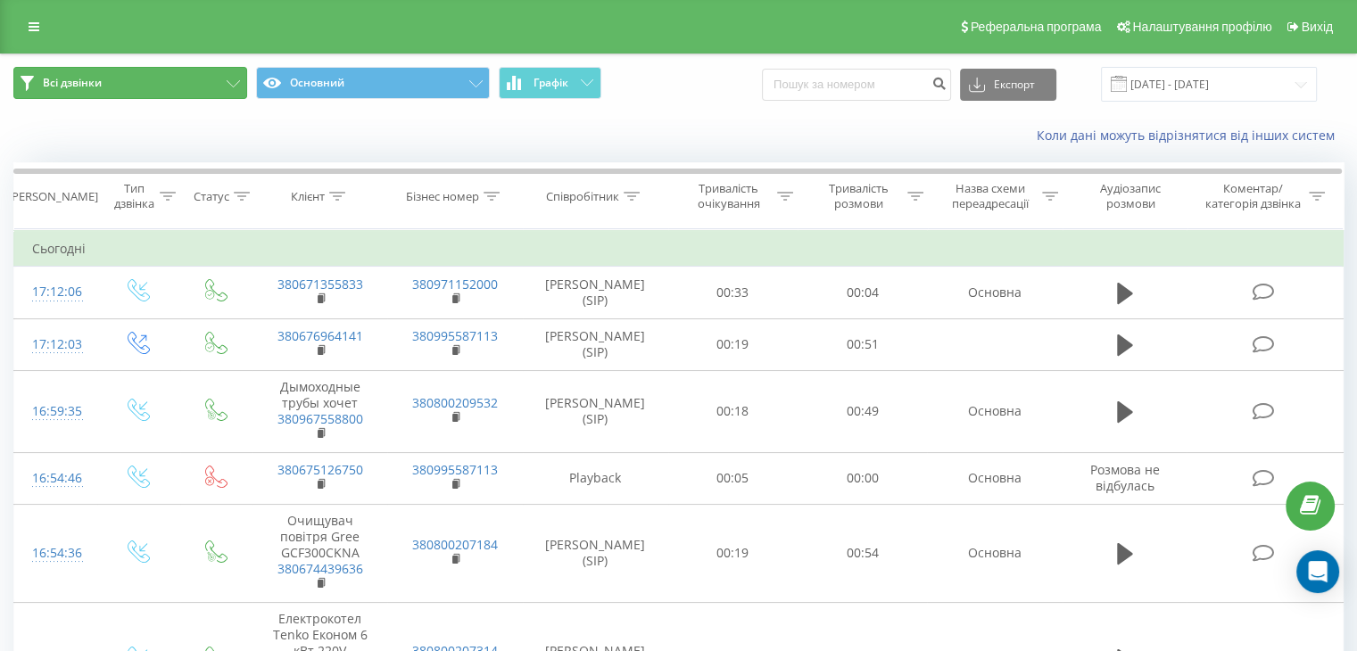
click at [165, 84] on button "Всі дзвінки" at bounding box center [130, 83] width 234 height 32
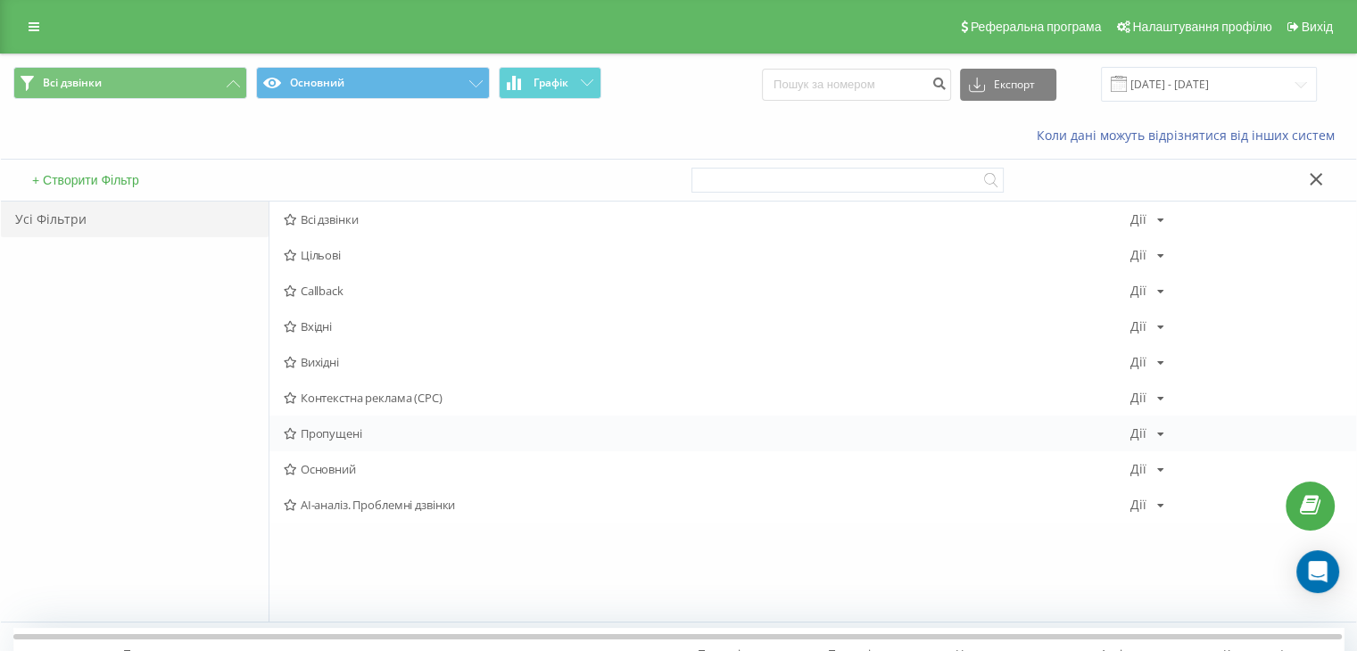
click at [339, 428] on span "Пропущені" at bounding box center [707, 433] width 847 height 12
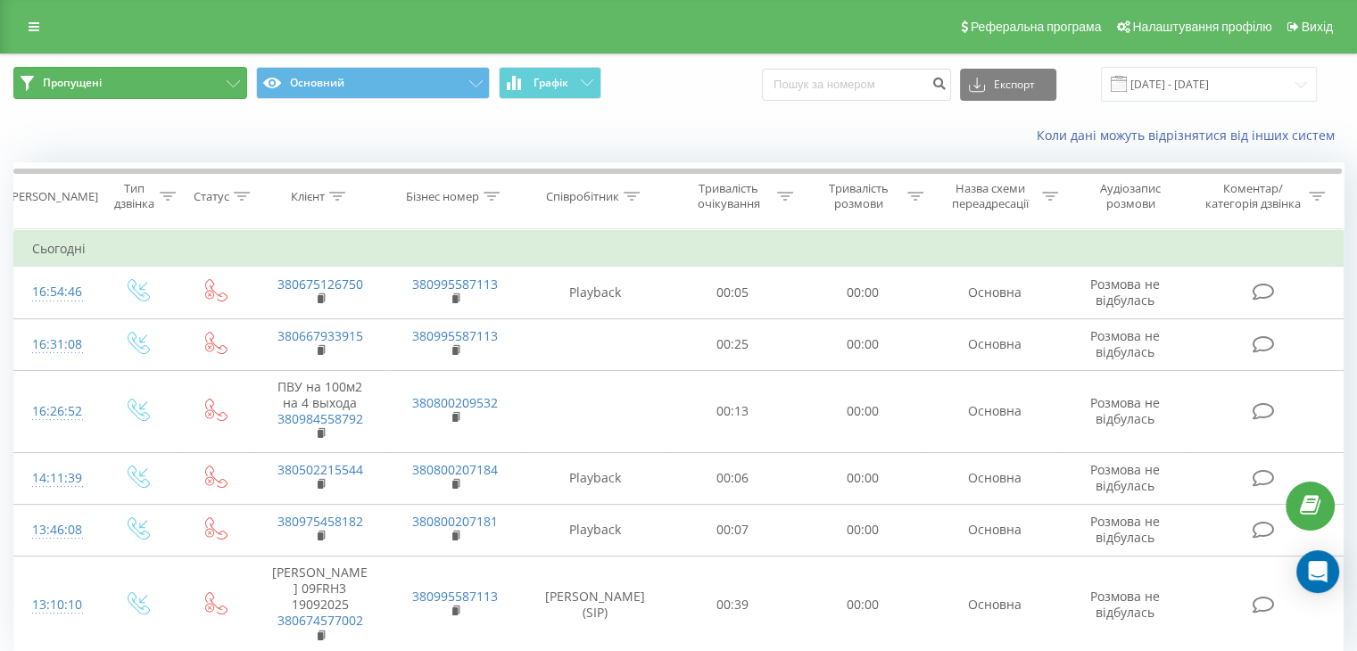
click at [178, 79] on button "Пропущені" at bounding box center [130, 83] width 234 height 32
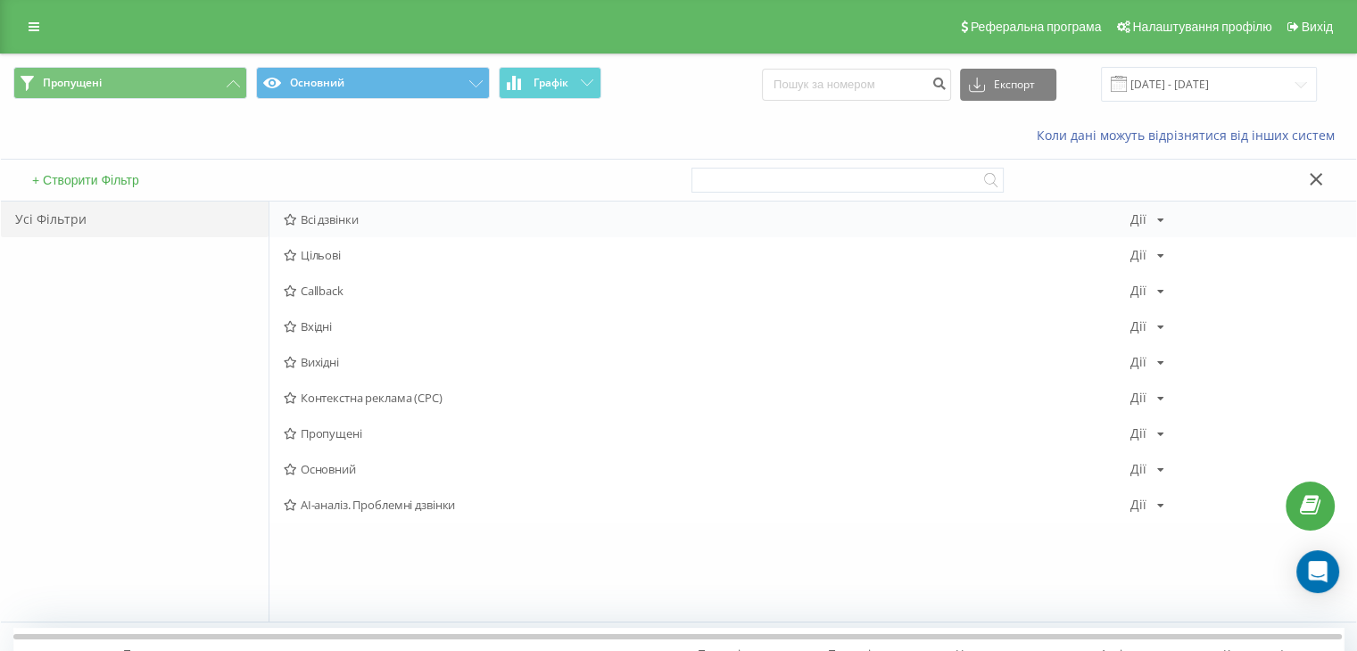
click at [337, 222] on span "Всі дзвінки" at bounding box center [707, 219] width 847 height 12
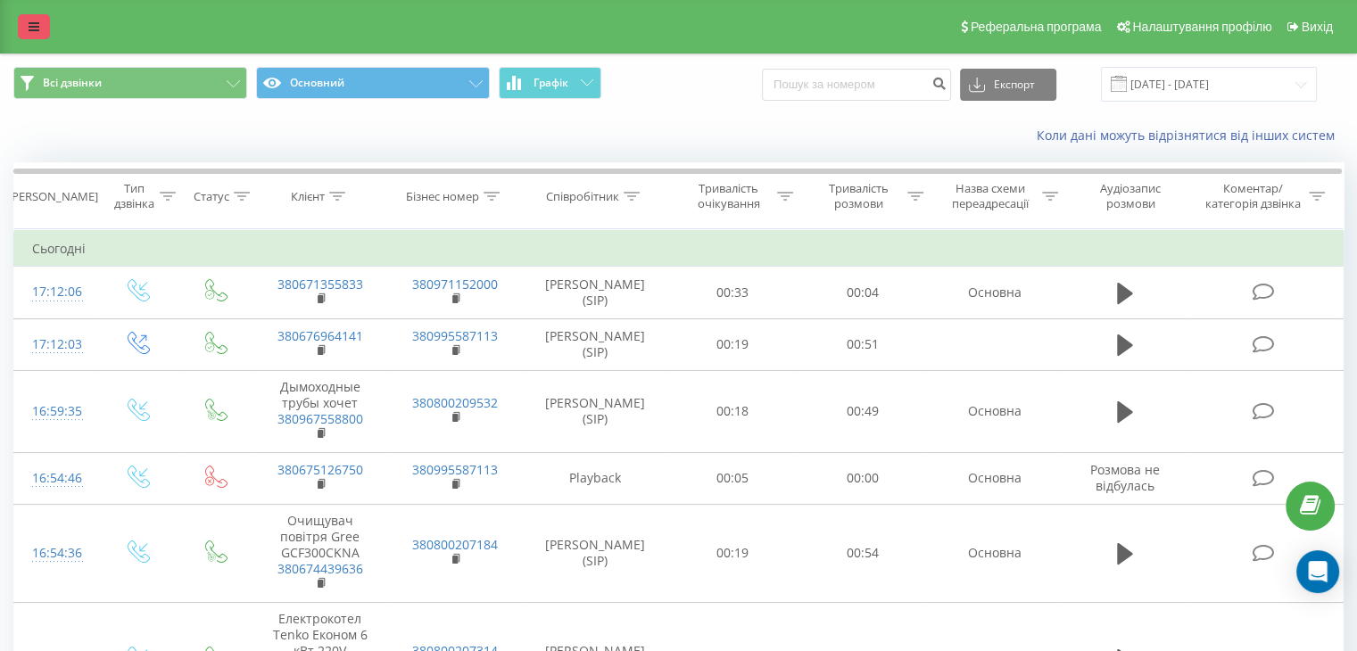
click at [37, 27] on icon at bounding box center [34, 27] width 11 height 12
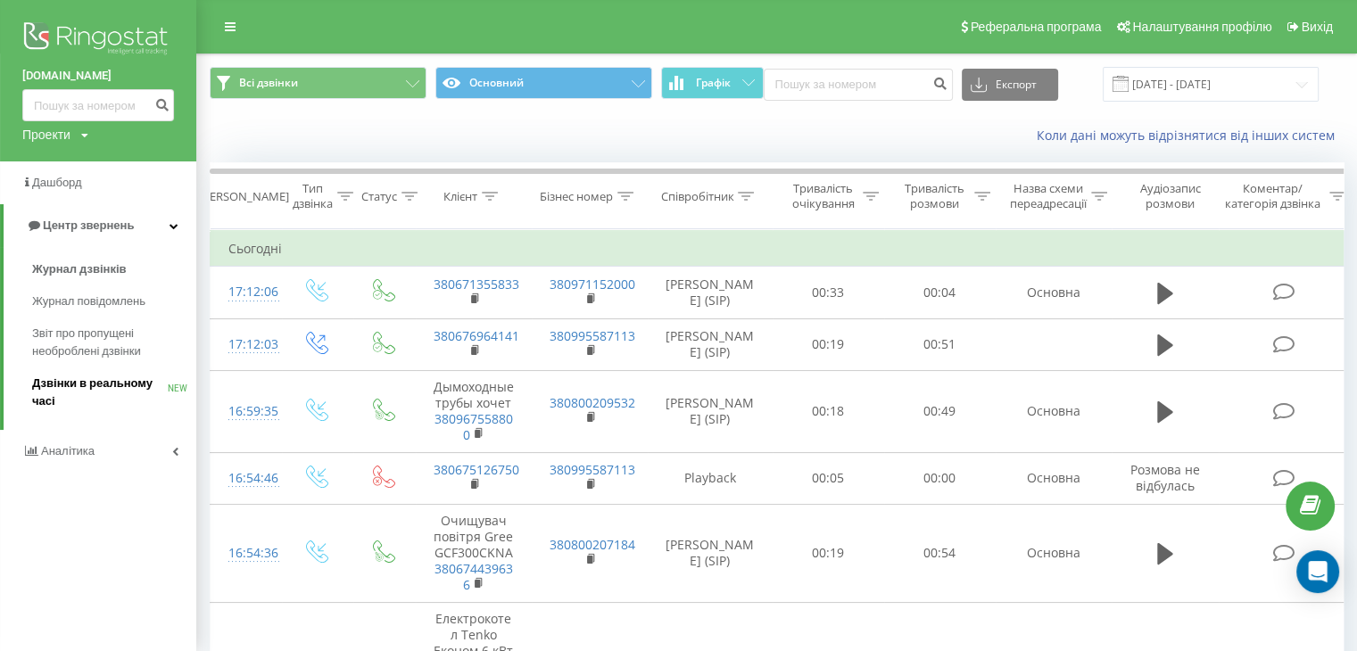
click at [84, 386] on span "Дзвінки в реальному часі" at bounding box center [100, 393] width 136 height 36
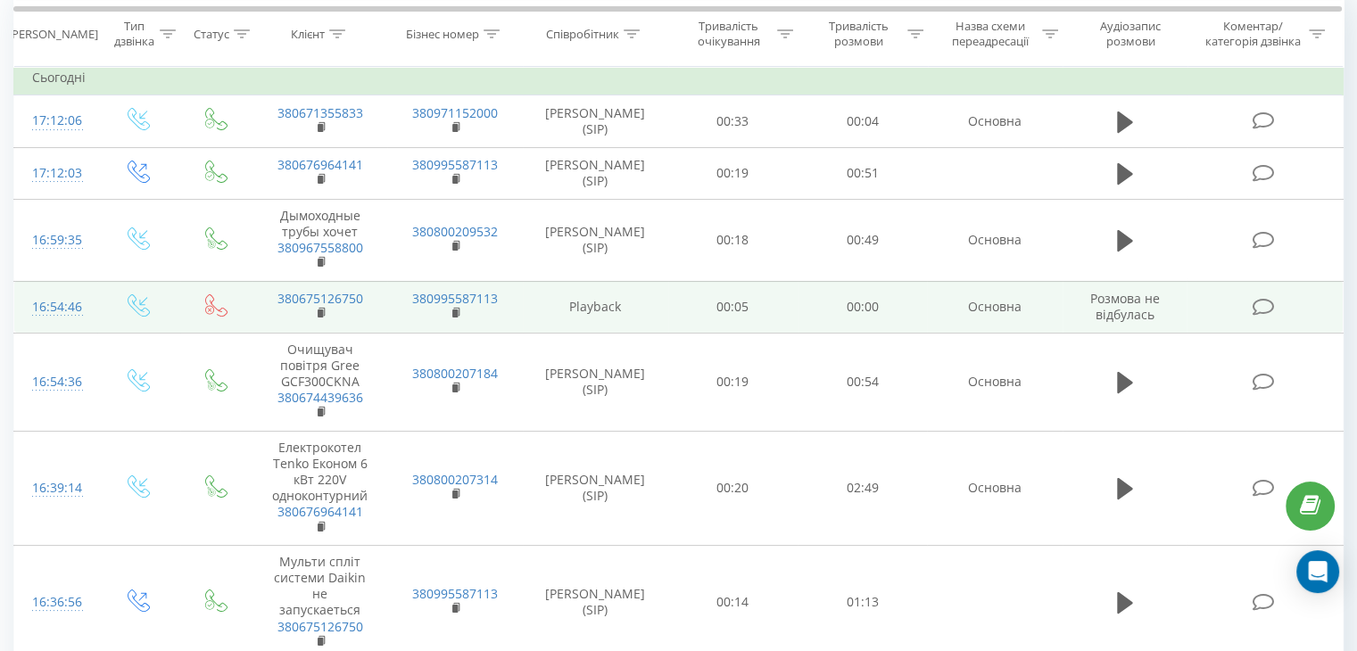
scroll to position [178, 0]
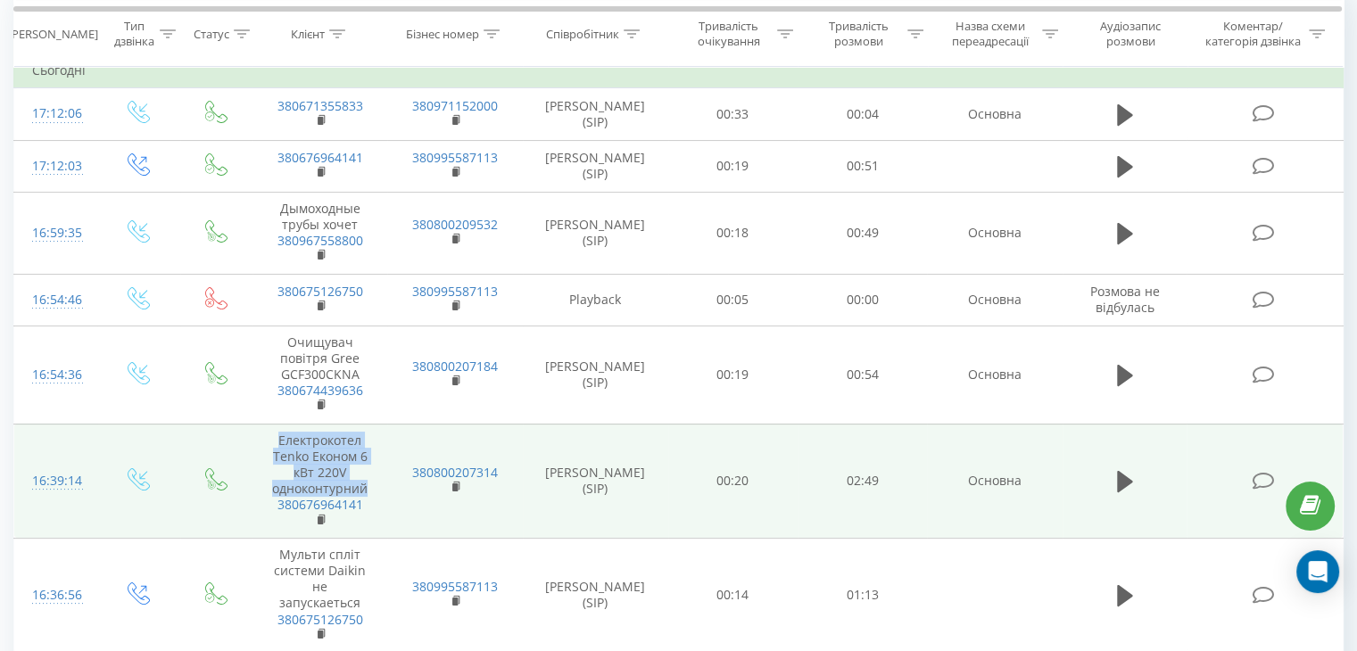
drag, startPoint x: 371, startPoint y: 483, endPoint x: 243, endPoint y: 436, distance: 136.6
click at [243, 436] on tr "16:39:14 Електрокотел Tenko Економ 6 кВт 220V одноконтурний 380676964141 380800…" at bounding box center [679, 481] width 1330 height 114
copy td "Електрокотел Tenko Економ 6 кВт 220V одноконтурний"
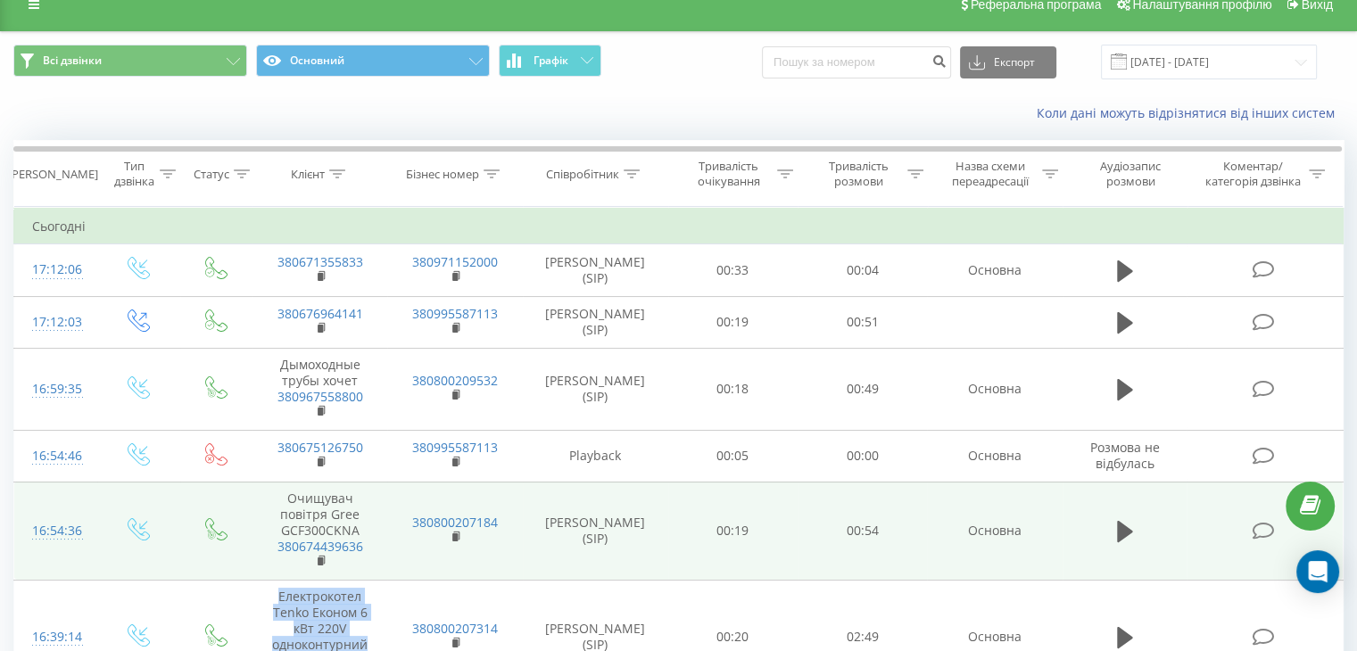
scroll to position [0, 0]
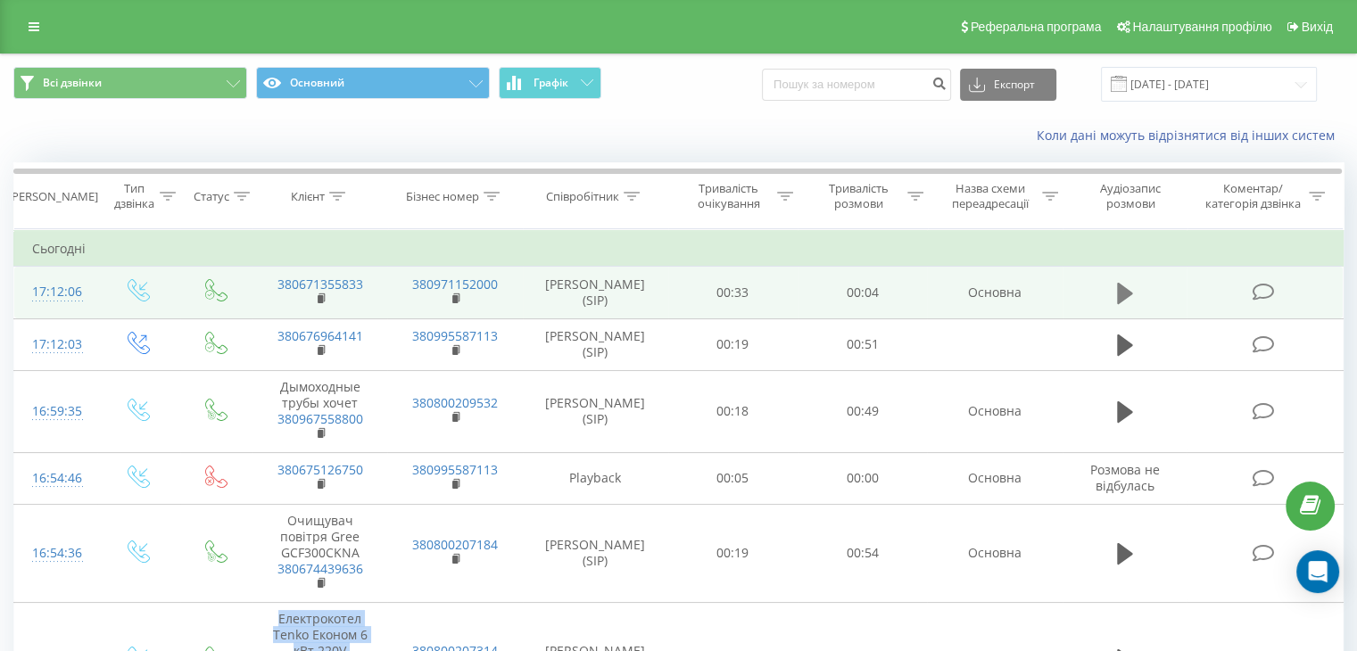
click at [1117, 286] on icon at bounding box center [1125, 293] width 16 height 21
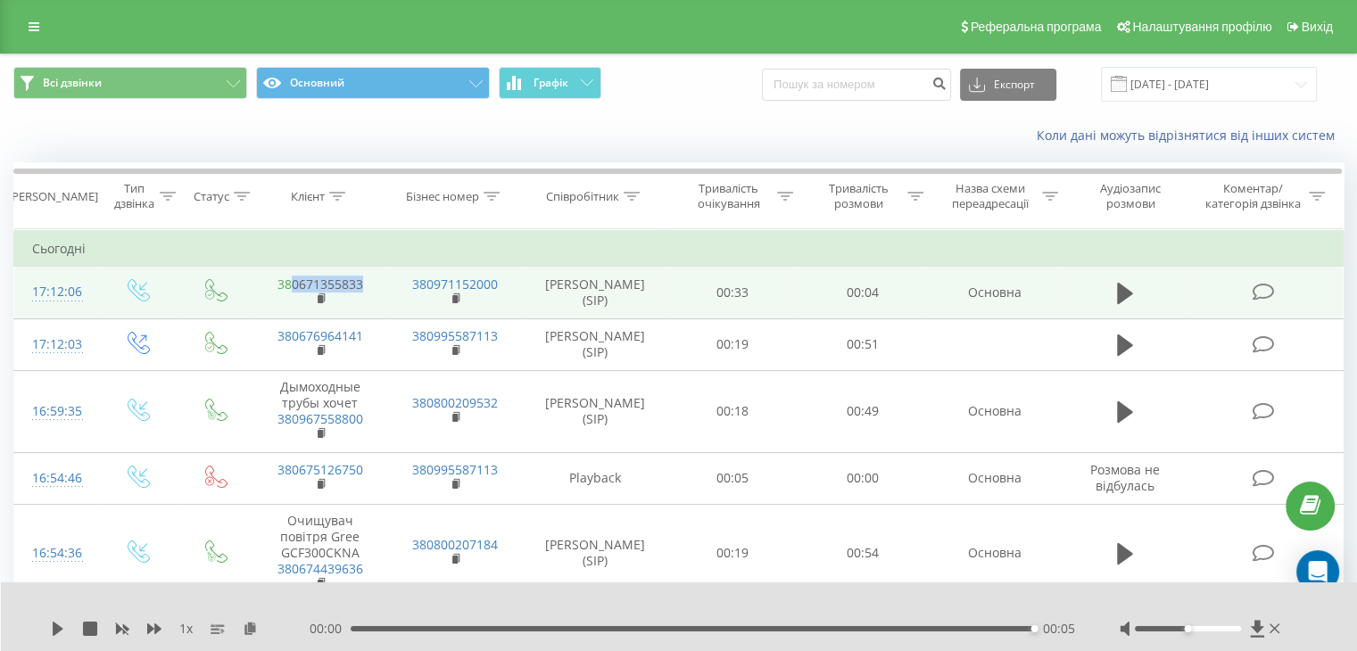
drag, startPoint x: 369, startPoint y: 284, endPoint x: 293, endPoint y: 285, distance: 75.9
click at [293, 285] on td "380671355833" at bounding box center [320, 293] width 135 height 52
copy link "0671355833"
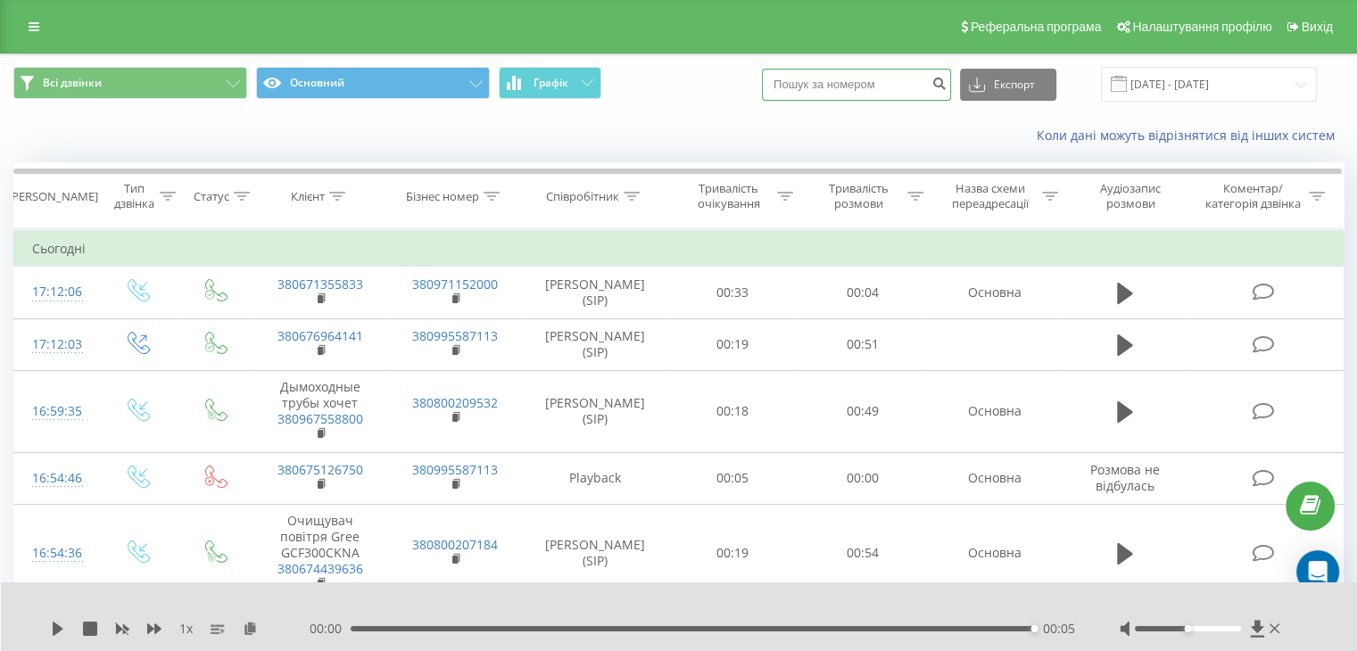
click at [832, 83] on input at bounding box center [856, 85] width 189 height 32
paste input "0671355833"
type input "0671355833"
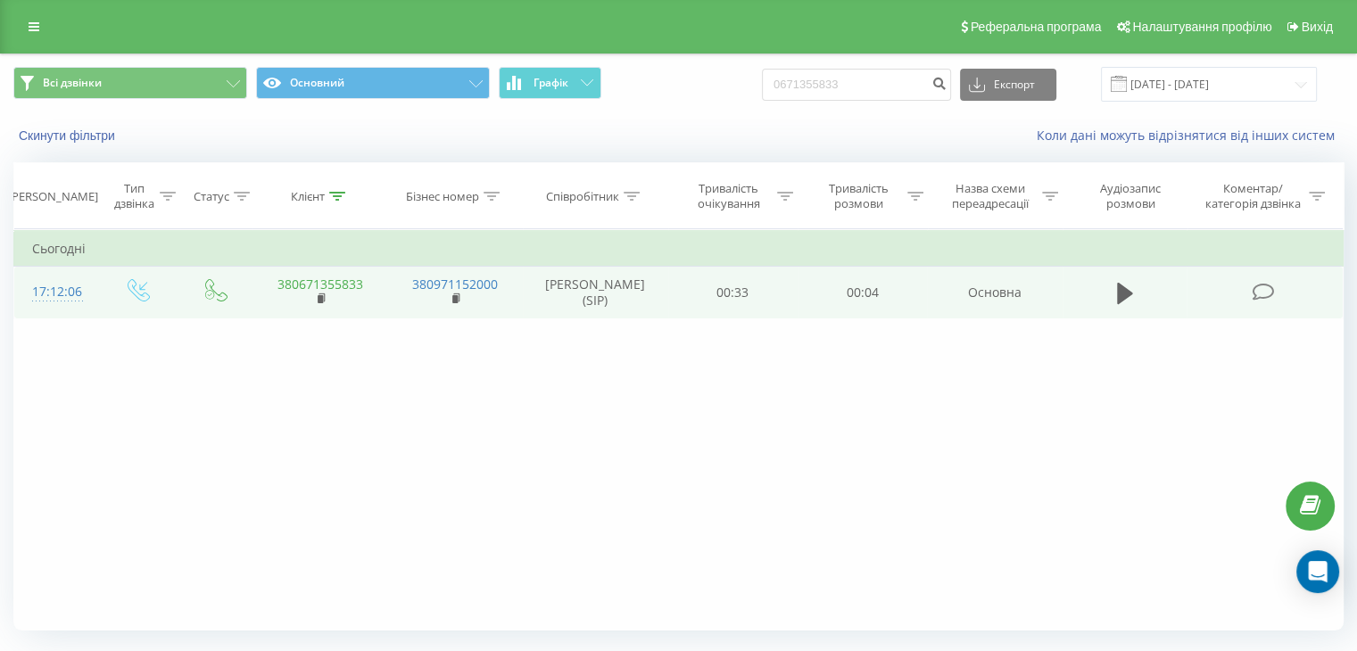
click at [339, 286] on link "380671355833" at bounding box center [321, 284] width 86 height 17
drag, startPoint x: 377, startPoint y: 284, endPoint x: 293, endPoint y: 285, distance: 84.8
click at [293, 285] on td "380671355833" at bounding box center [320, 293] width 135 height 52
copy link "0671355833"
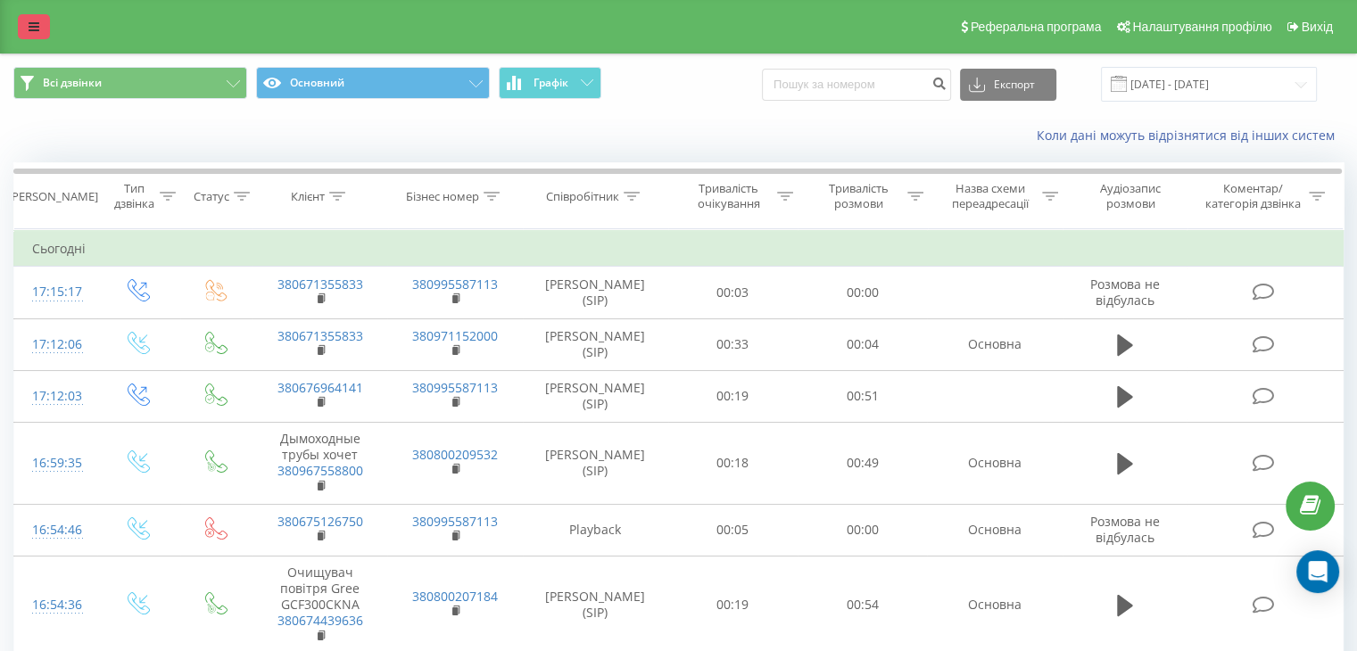
click at [33, 26] on icon at bounding box center [34, 27] width 11 height 12
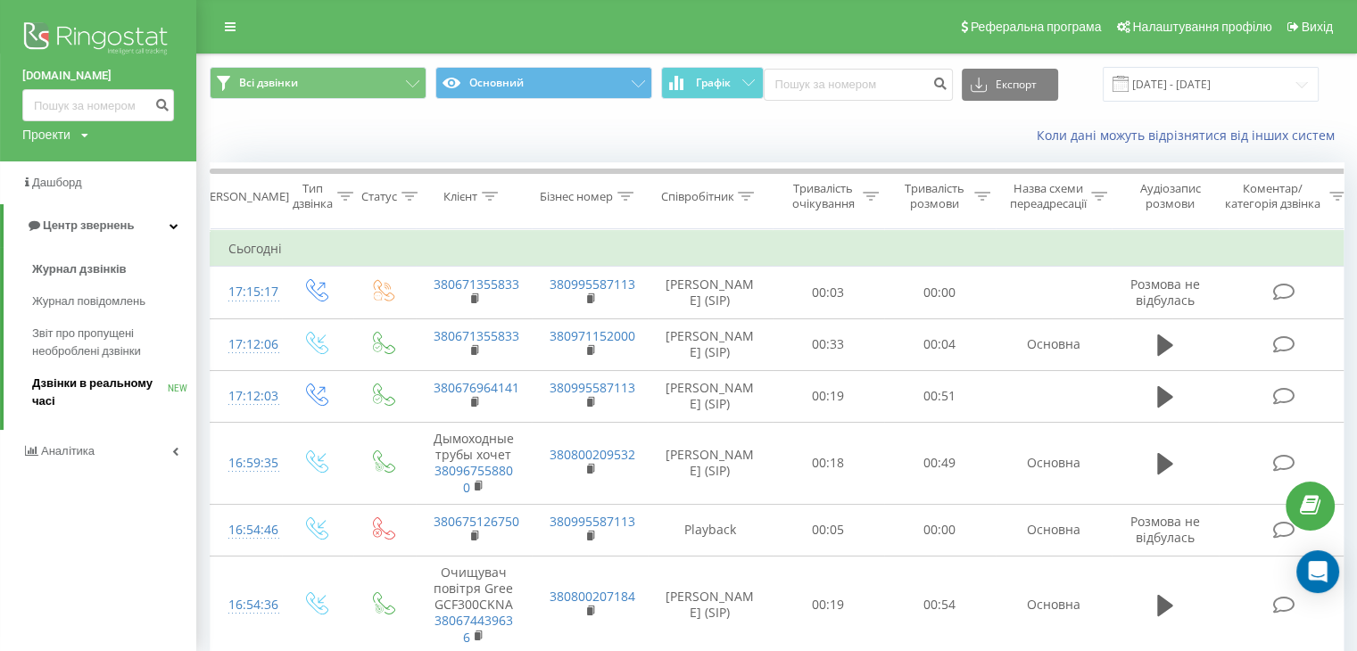
click at [76, 378] on span "Дзвінки в реальному часі" at bounding box center [100, 393] width 136 height 36
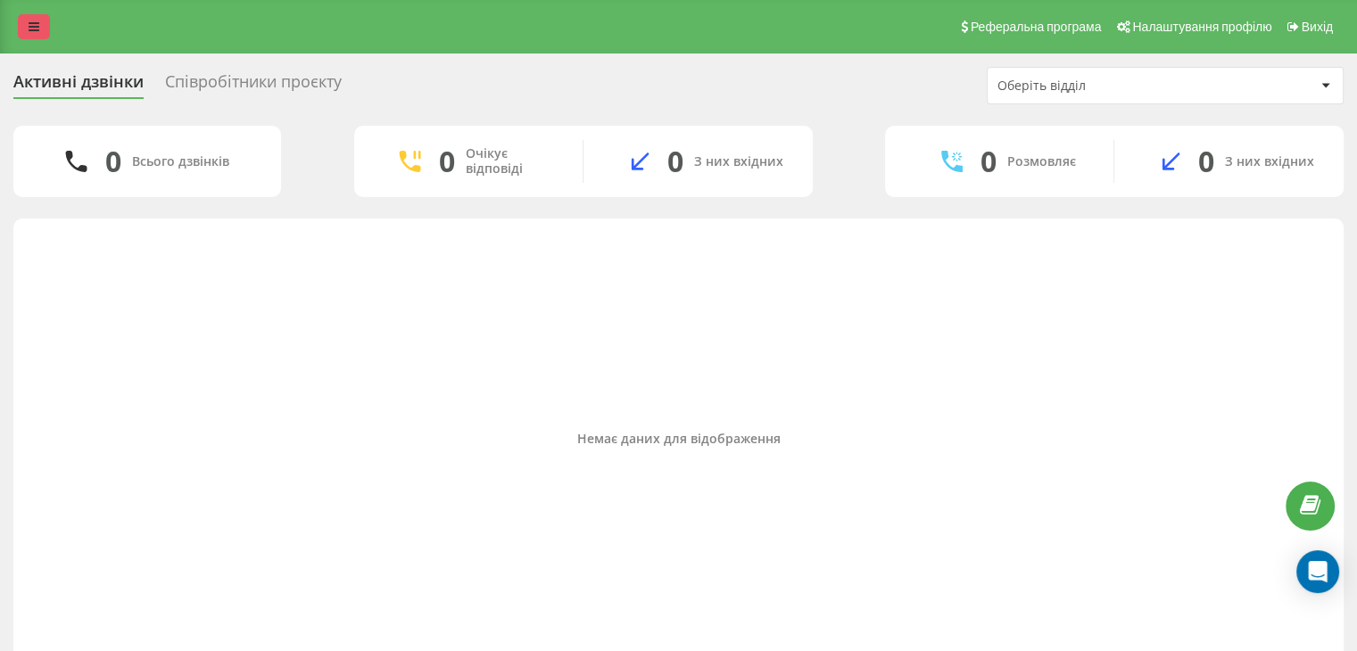
click at [36, 22] on icon at bounding box center [34, 27] width 11 height 12
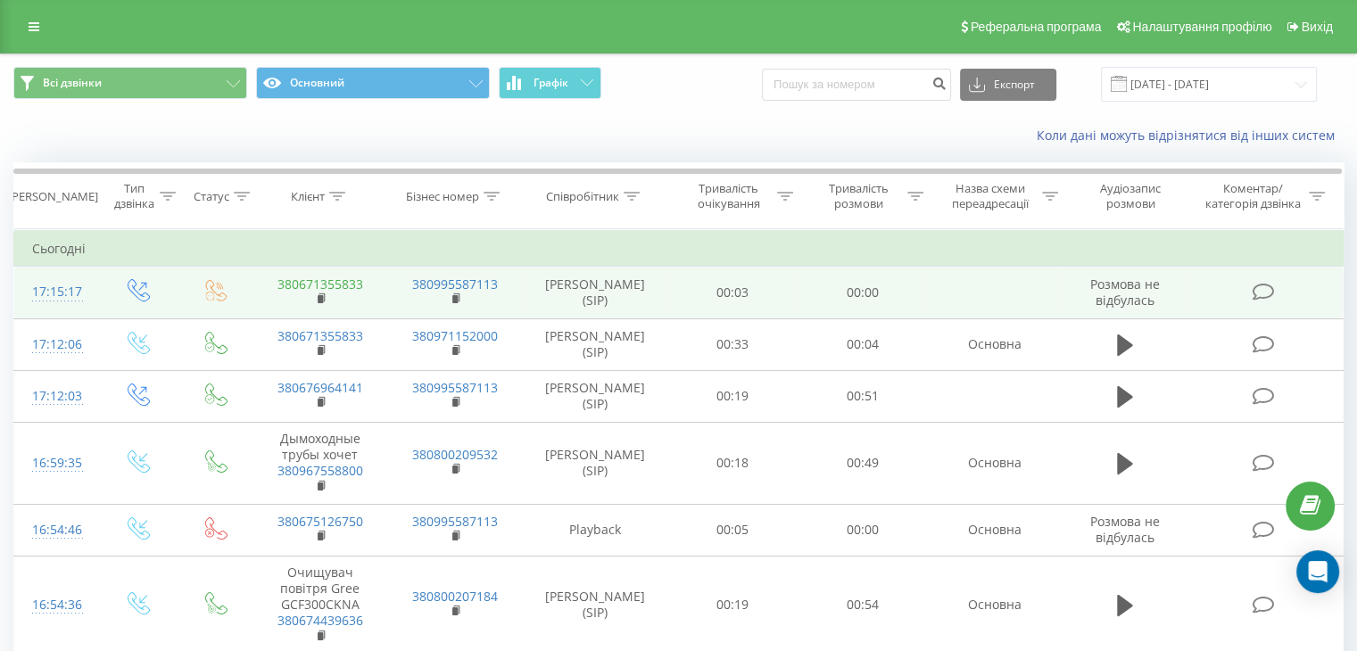
click at [344, 283] on link "380671355833" at bounding box center [321, 284] width 86 height 17
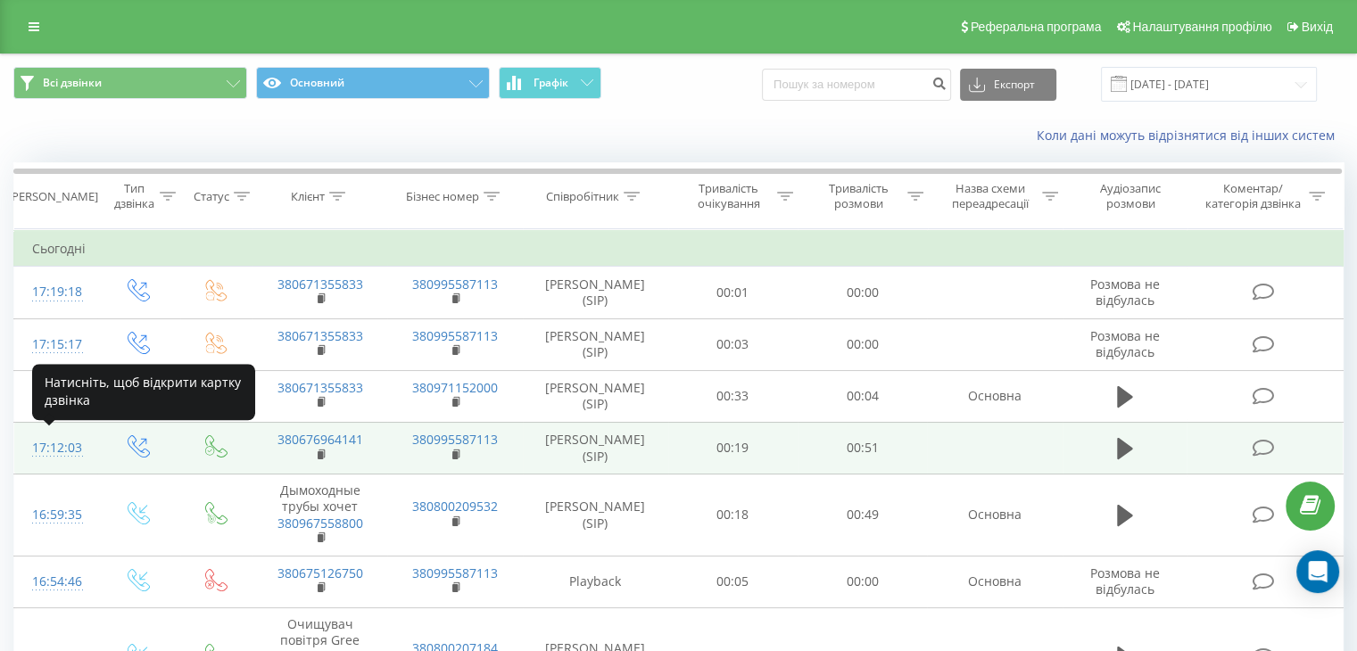
click at [54, 449] on div "17:12:03" at bounding box center [55, 448] width 47 height 35
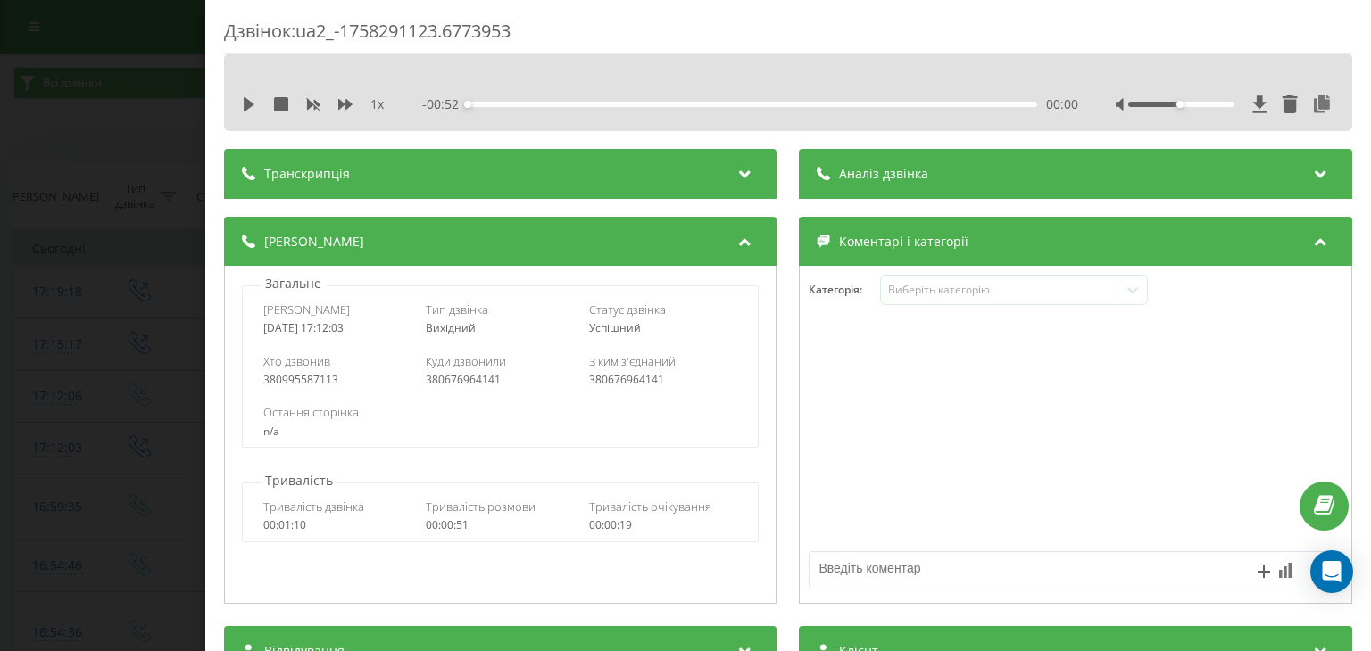
click at [974, 162] on div "Аналіз дзвінка" at bounding box center [1076, 174] width 552 height 50
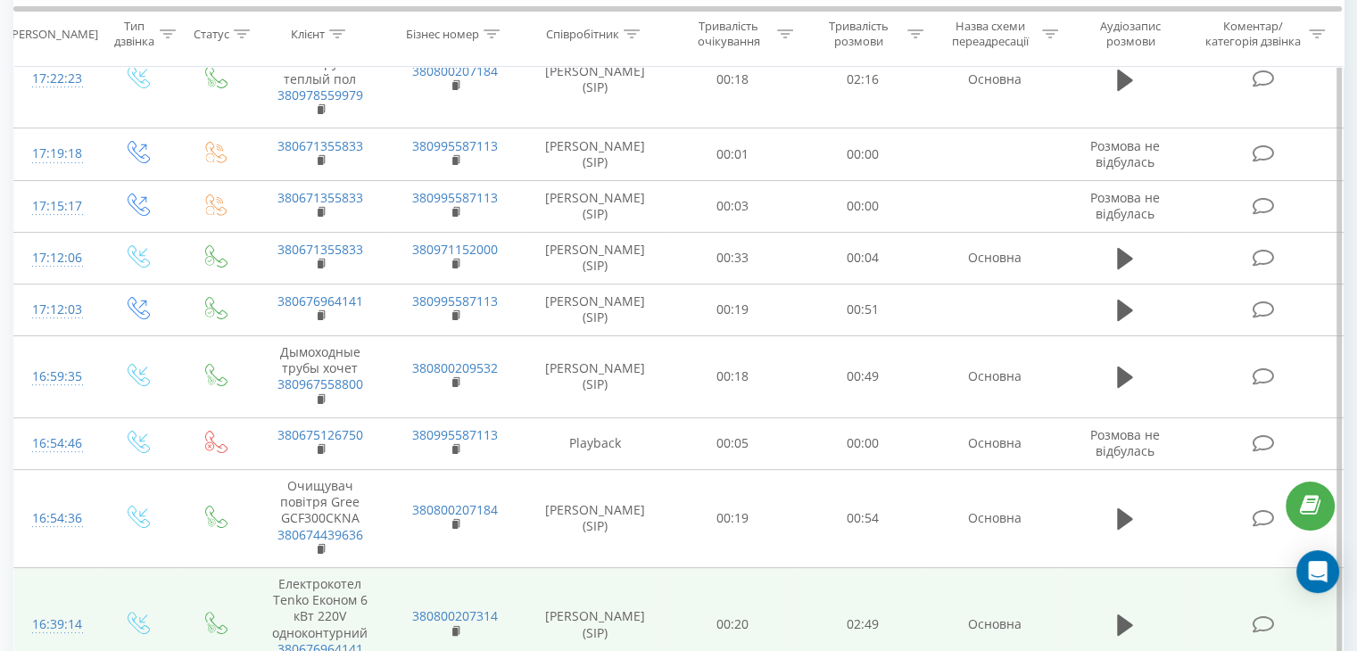
scroll to position [446, 0]
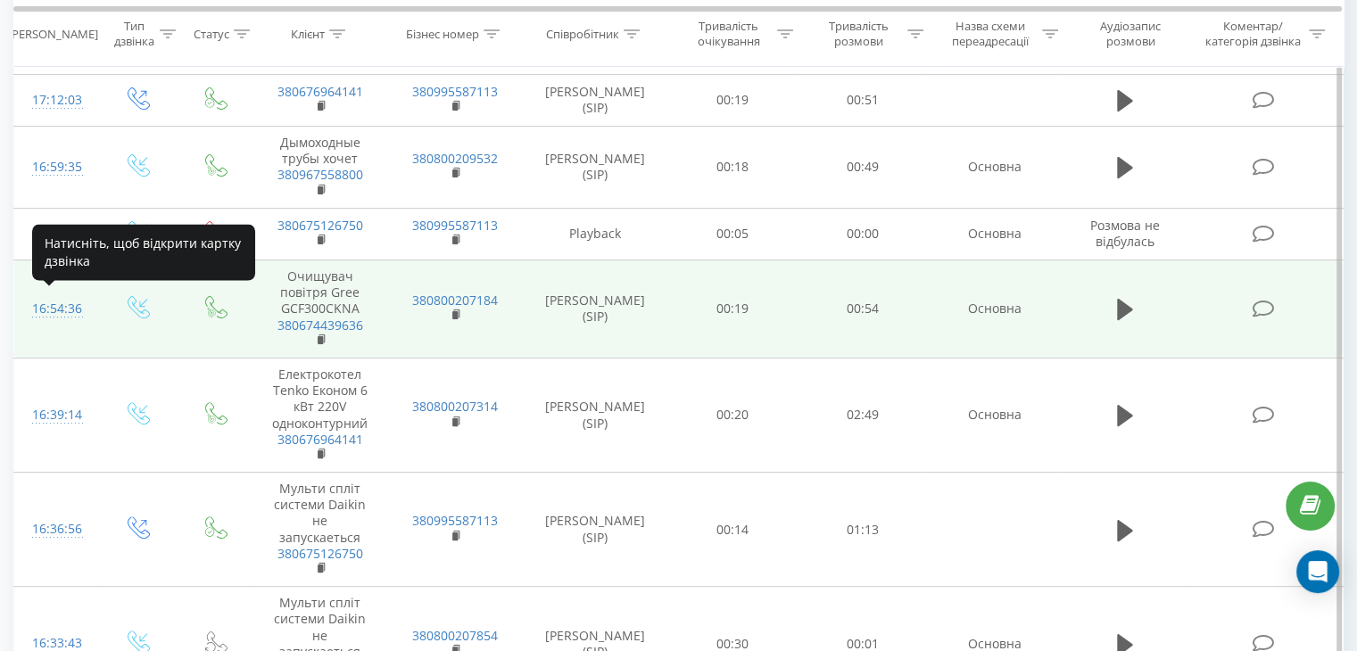
click at [51, 302] on div "16:54:36" at bounding box center [55, 309] width 47 height 35
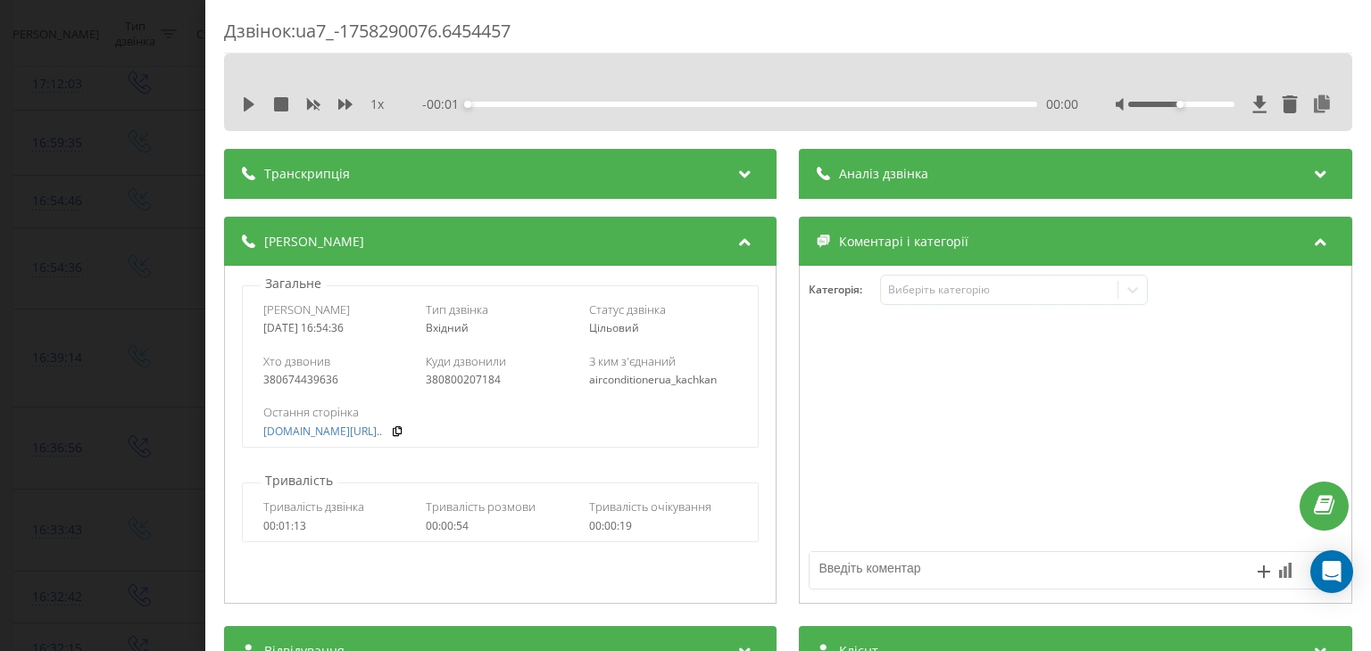
click at [920, 172] on div "Аналіз дзвінка" at bounding box center [1076, 174] width 552 height 50
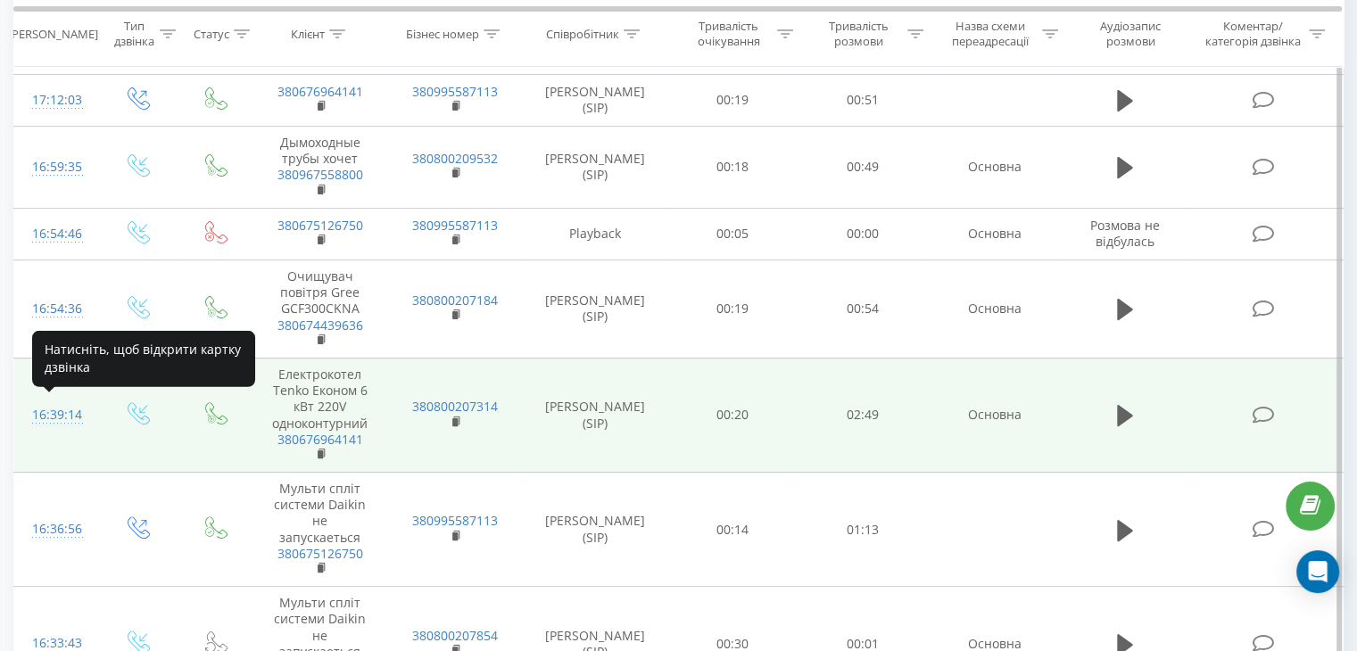
click at [54, 411] on div "16:39:14" at bounding box center [55, 415] width 47 height 35
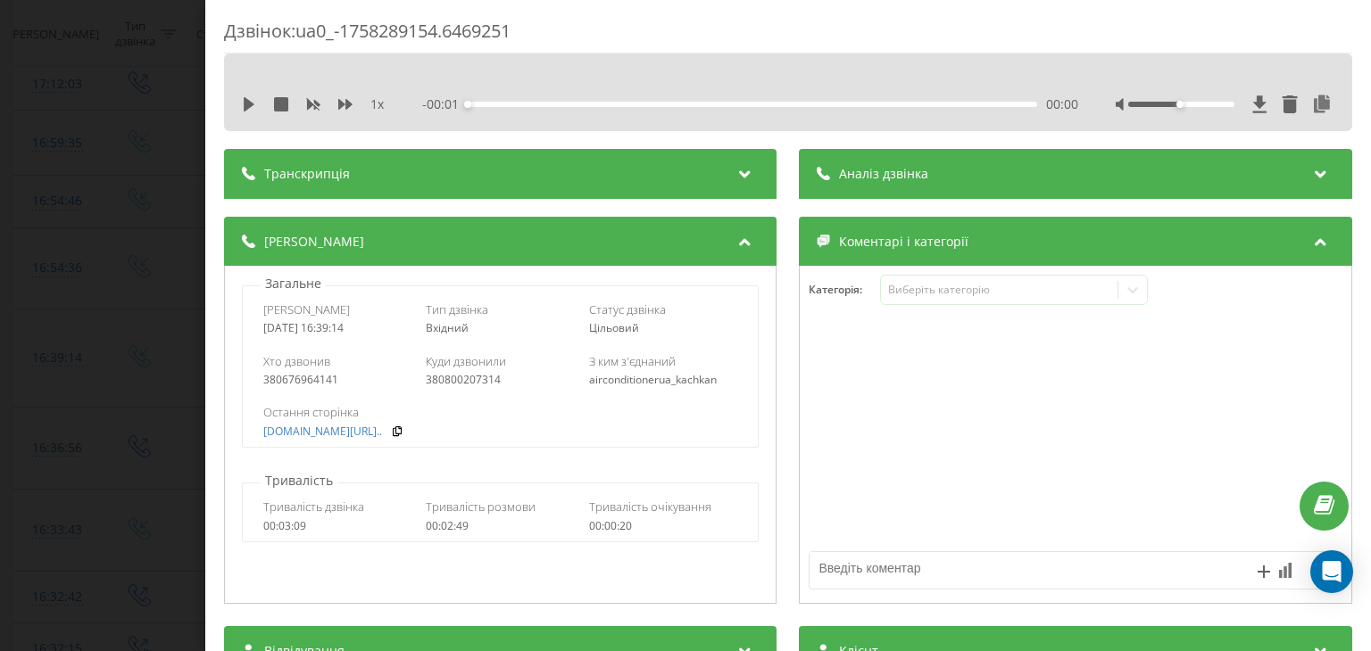
click at [879, 170] on span "Аналіз дзвінка" at bounding box center [884, 174] width 89 height 18
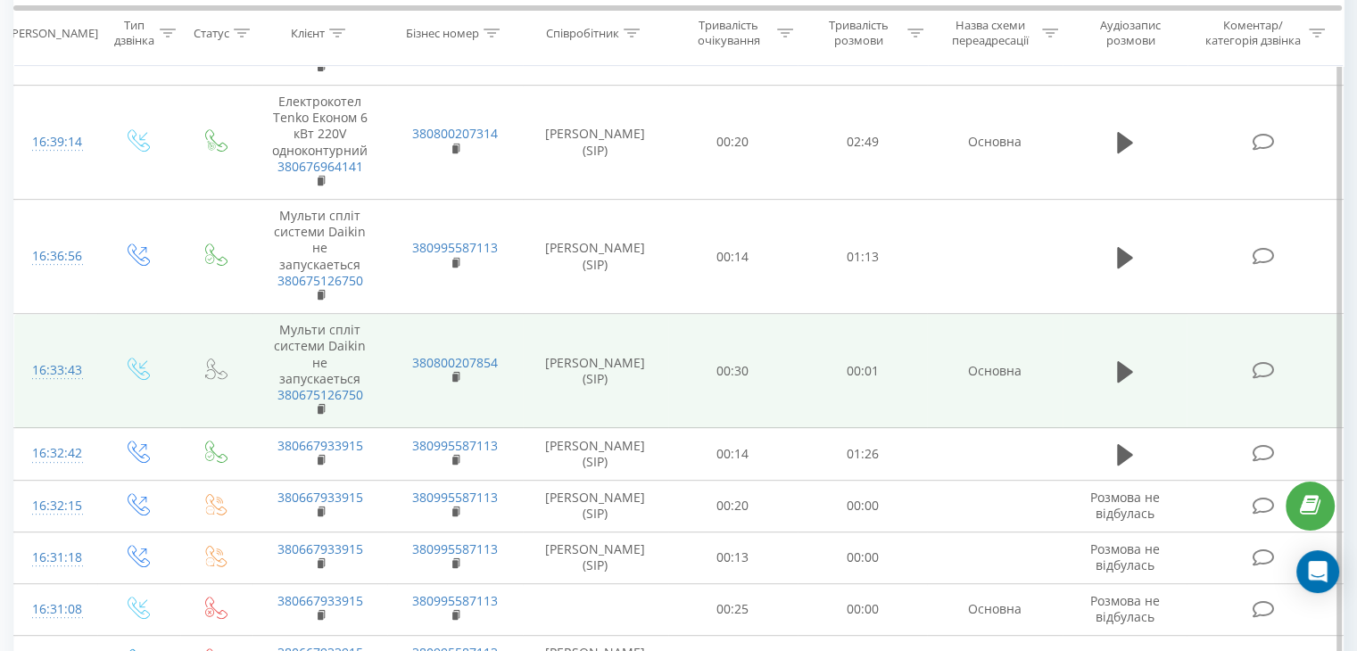
scroll to position [1071, 0]
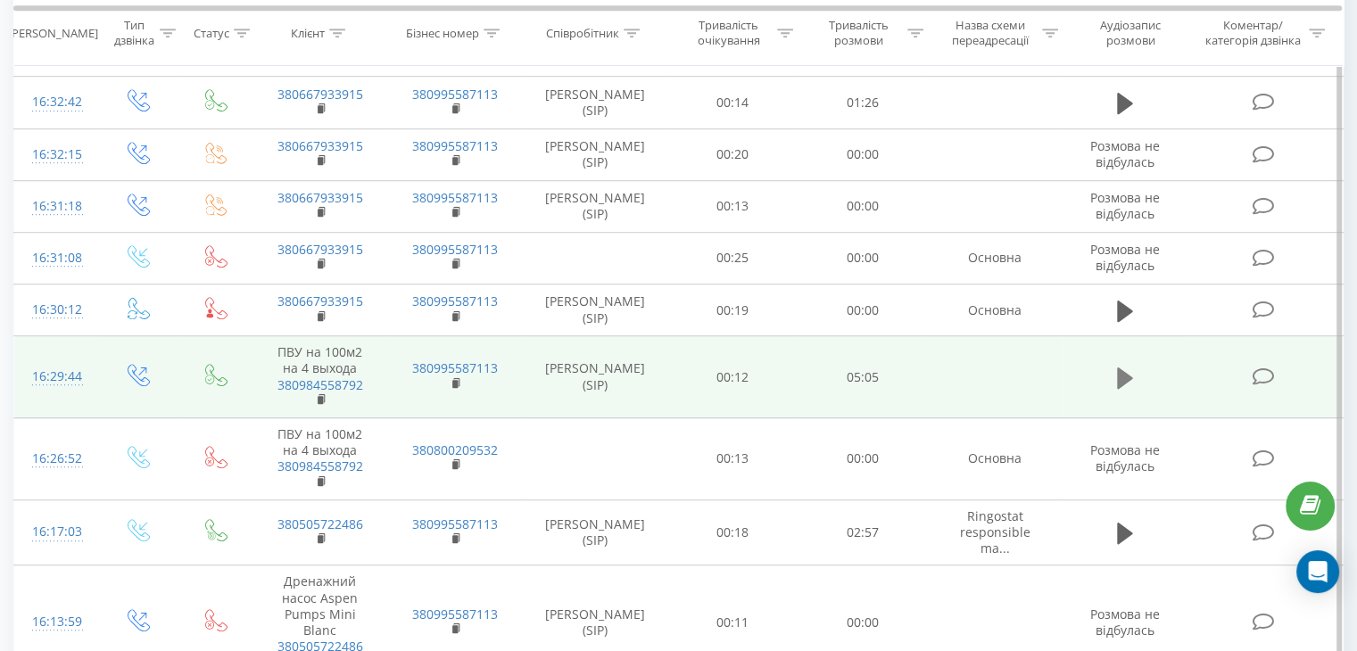
click at [1117, 366] on icon at bounding box center [1125, 378] width 16 height 25
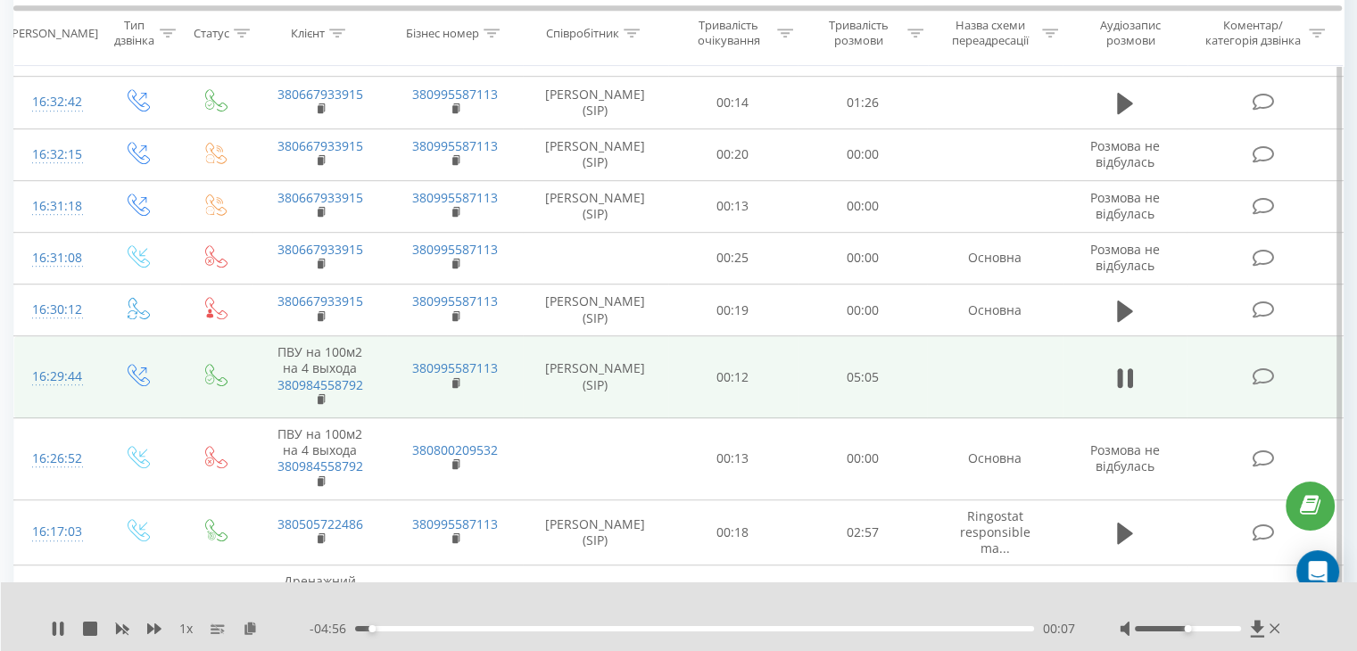
click at [206, 630] on div "1 x" at bounding box center [180, 629] width 259 height 18
click at [181, 628] on span "1 x" at bounding box center [185, 629] width 13 height 18
click at [250, 629] on icon at bounding box center [250, 628] width 15 height 12
click at [51, 627] on icon at bounding box center [58, 629] width 14 height 14
click at [61, 624] on icon at bounding box center [58, 629] width 14 height 14
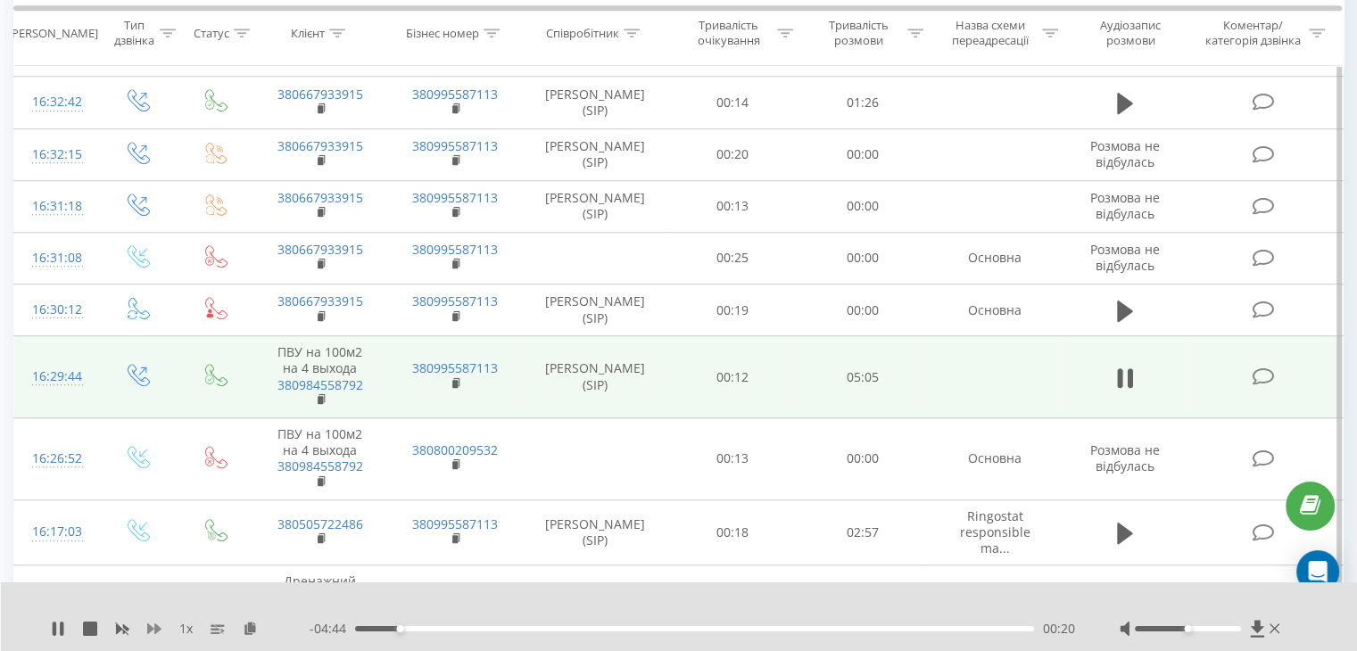
click at [149, 628] on icon at bounding box center [154, 629] width 14 height 11
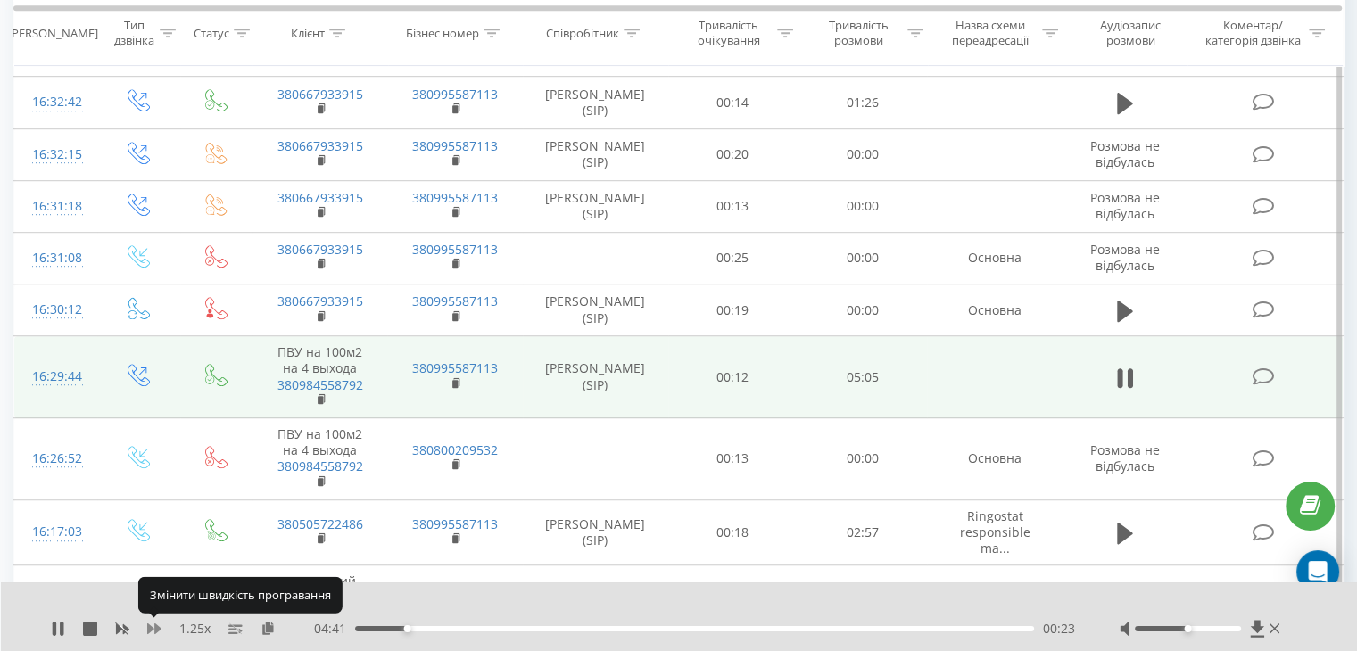
click at [153, 630] on icon at bounding box center [154, 629] width 14 height 14
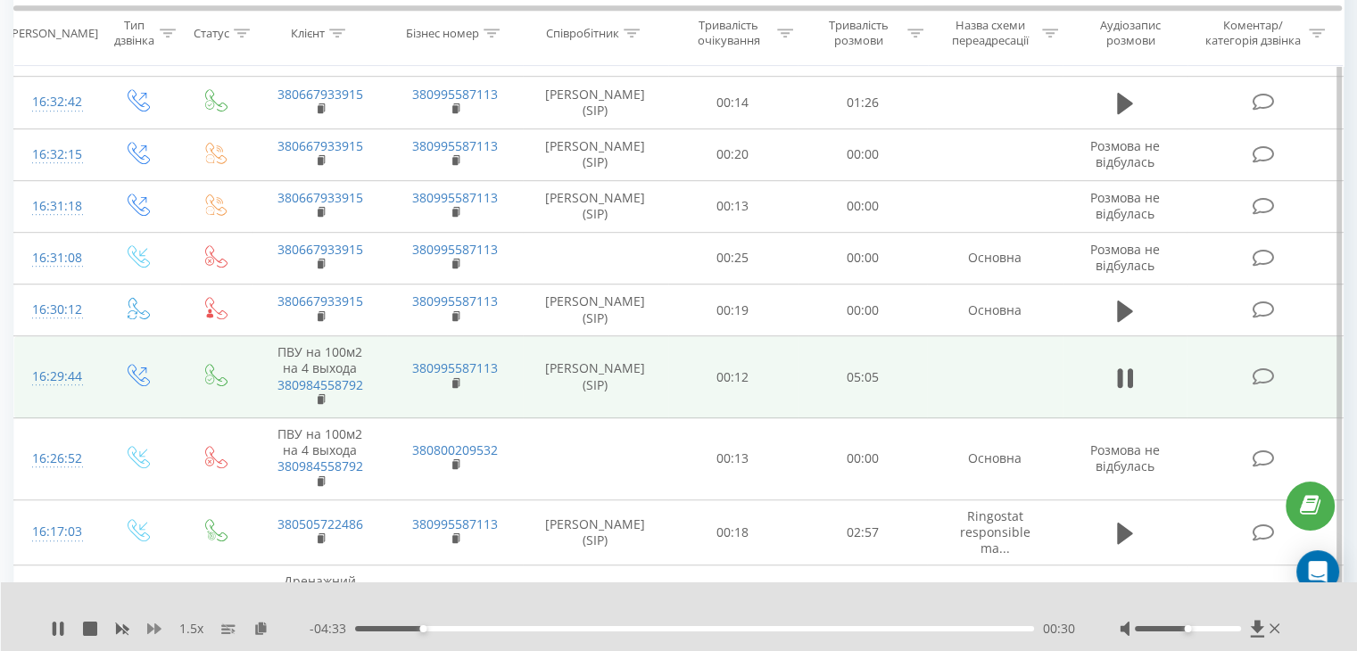
click at [148, 629] on icon at bounding box center [154, 629] width 14 height 11
click at [51, 625] on icon at bounding box center [58, 629] width 14 height 14
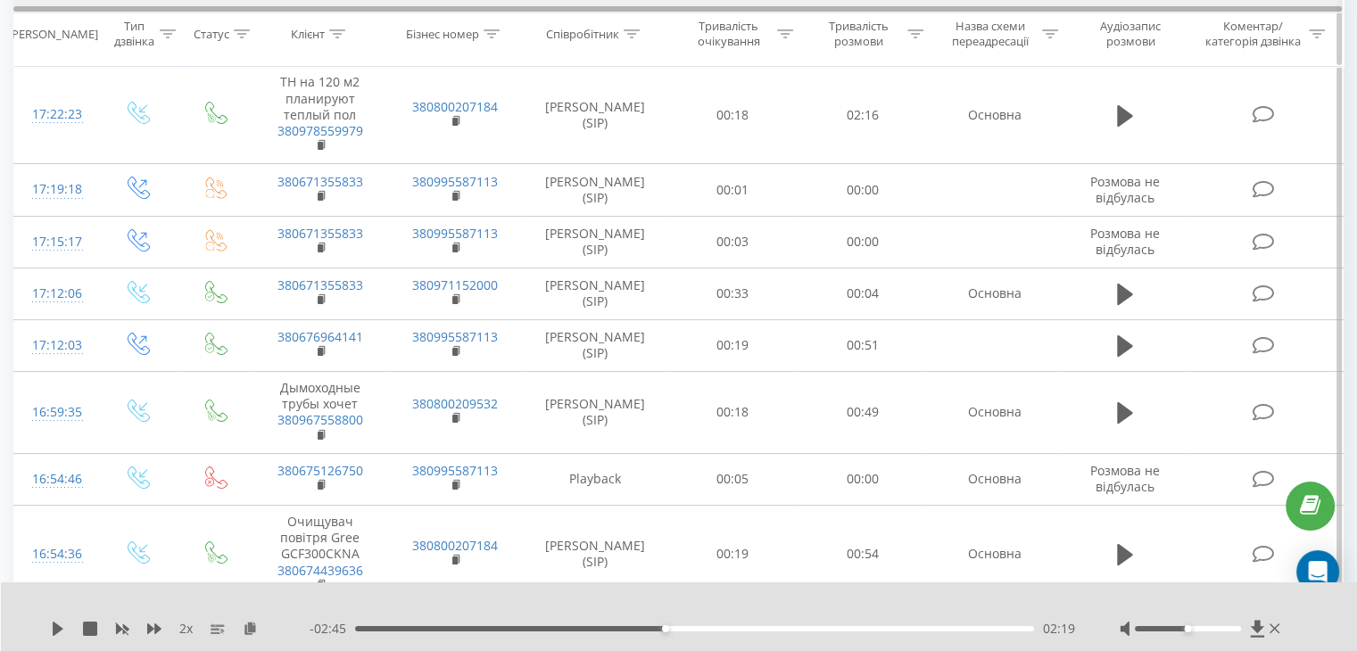
scroll to position [178, 0]
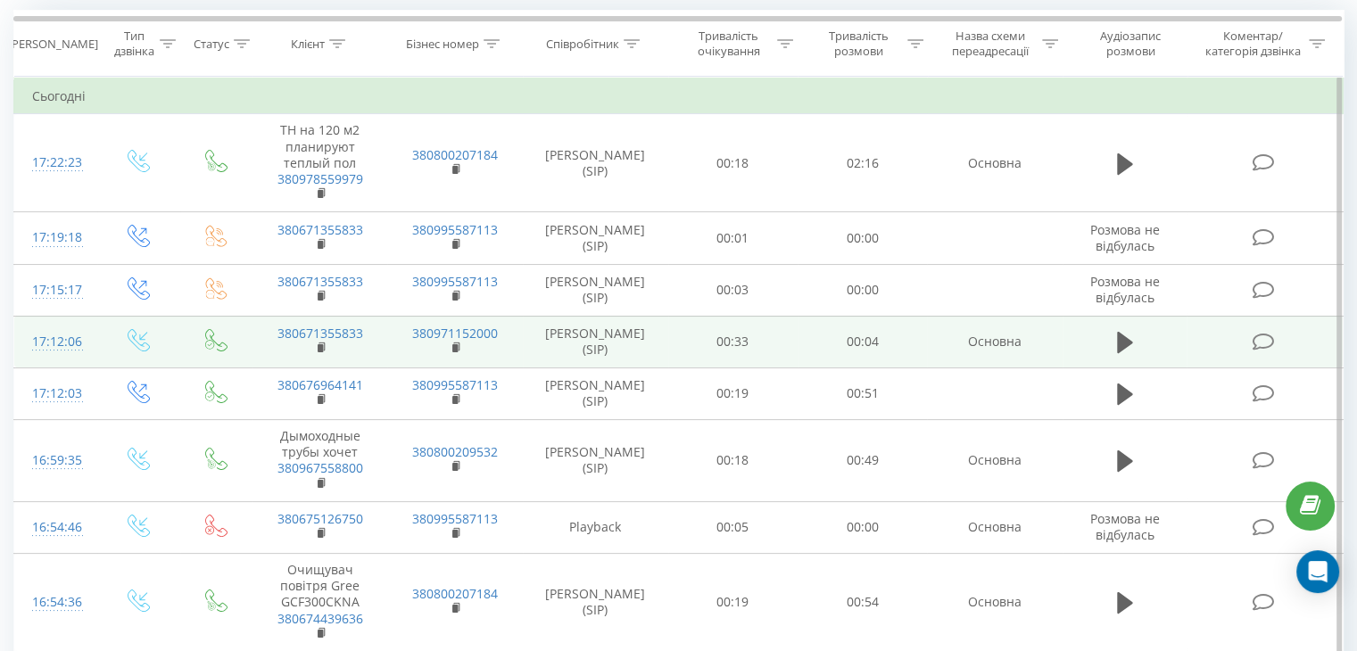
scroll to position [268, 0]
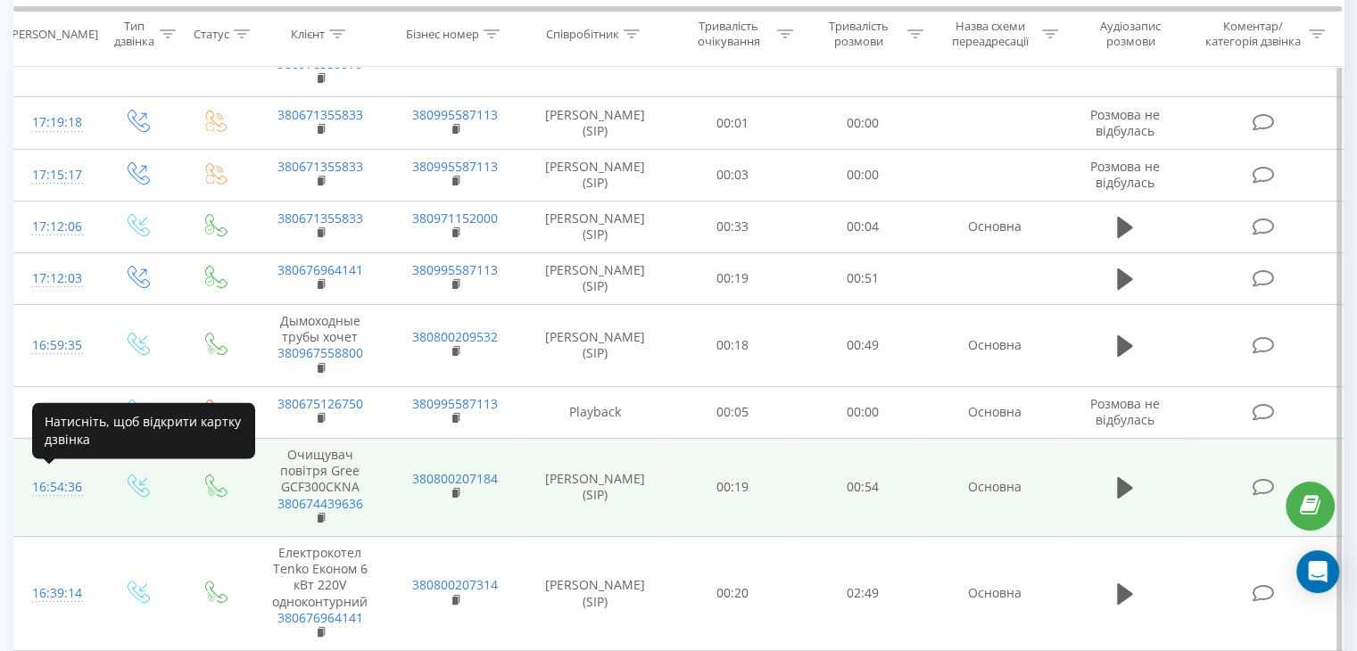
click at [46, 484] on div "16:54:36" at bounding box center [55, 487] width 47 height 35
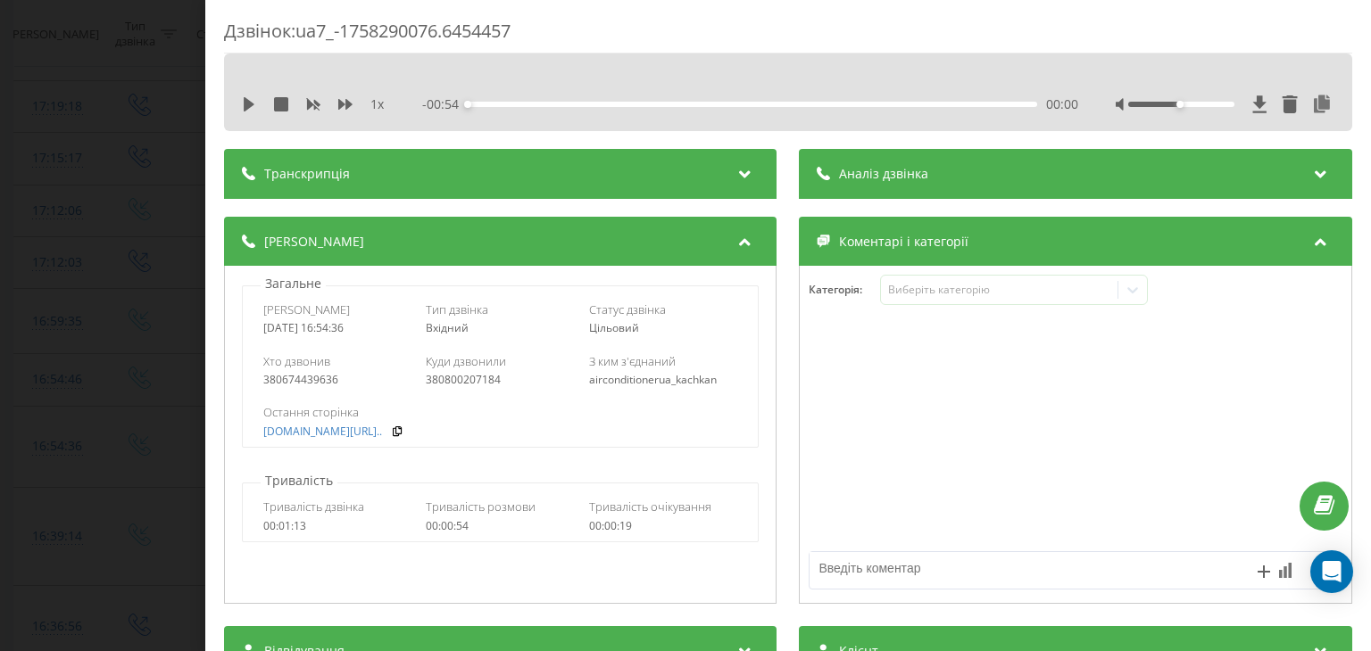
click at [881, 165] on span "Аналіз дзвінка" at bounding box center [884, 174] width 89 height 18
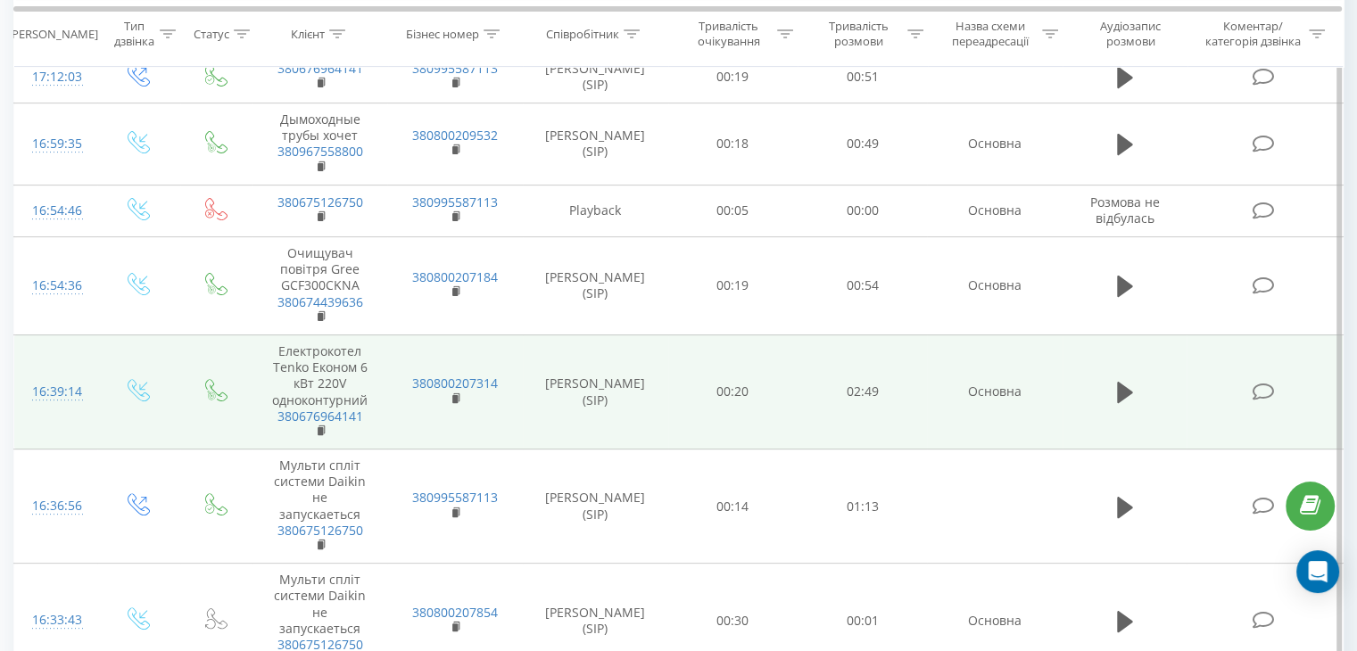
scroll to position [535, 0]
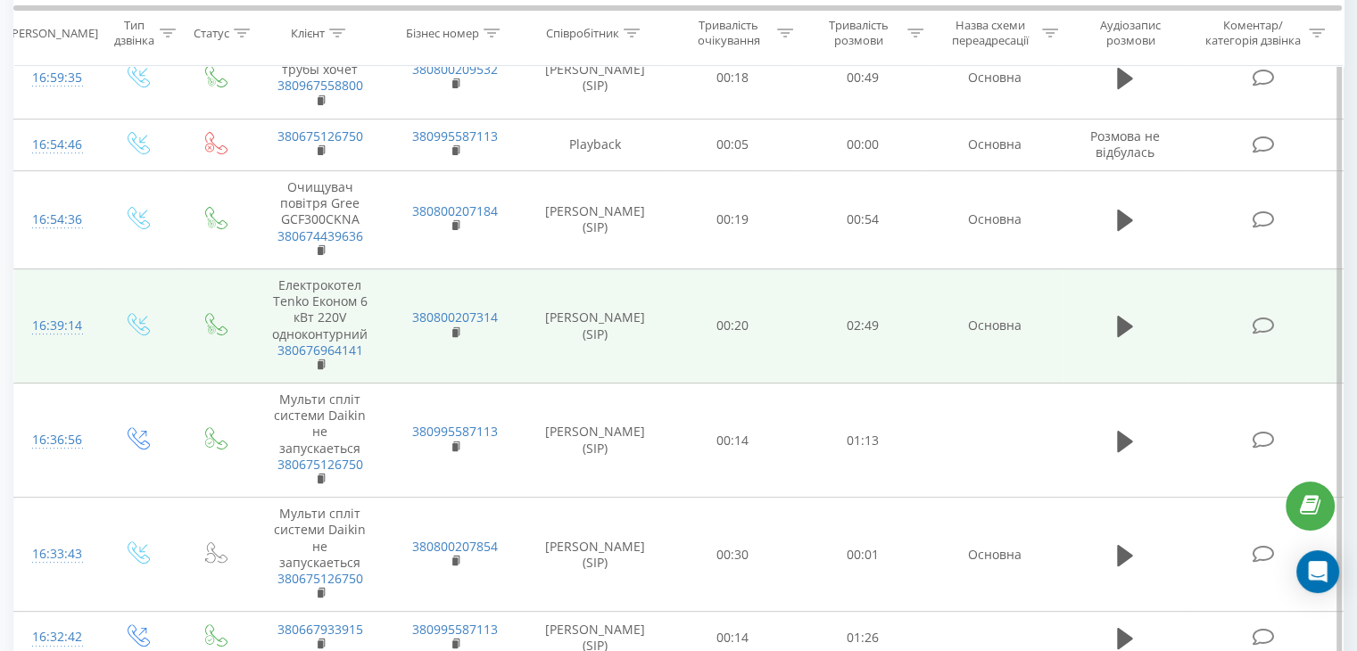
click at [57, 321] on div "16:39:14" at bounding box center [55, 326] width 47 height 35
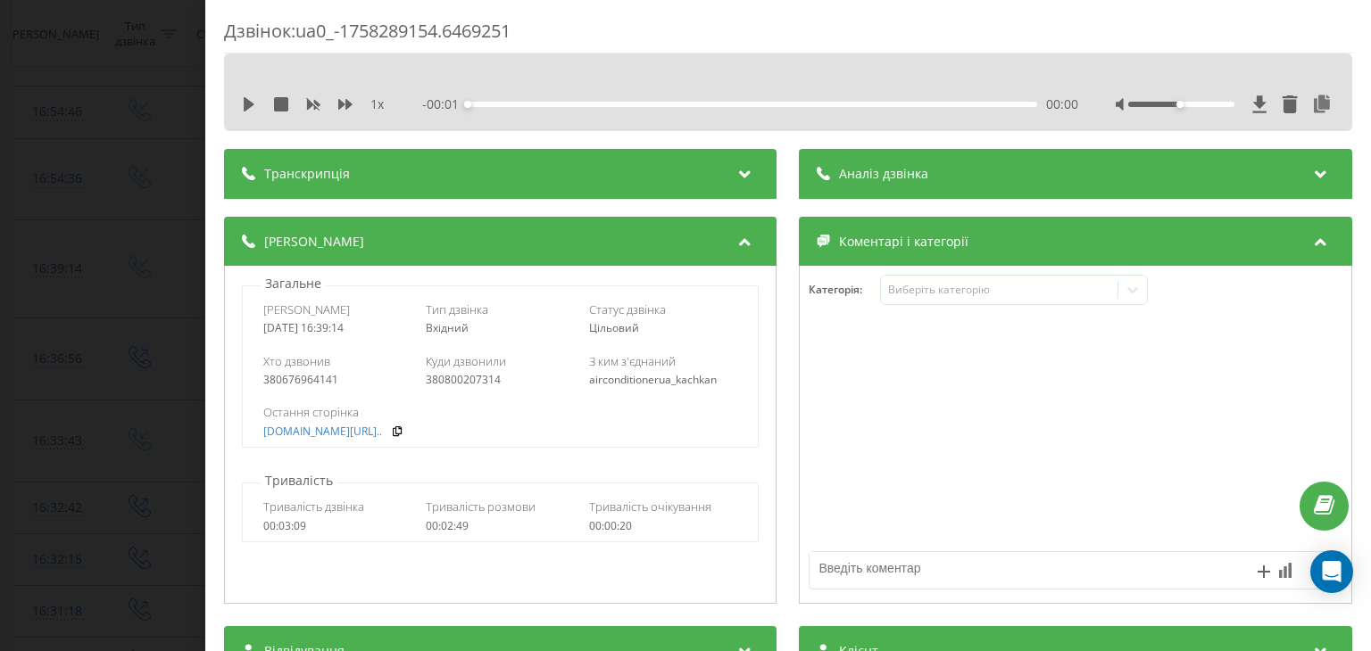
click at [879, 171] on span "Аналіз дзвінка" at bounding box center [884, 174] width 89 height 18
